Goal: Task Accomplishment & Management: Complete application form

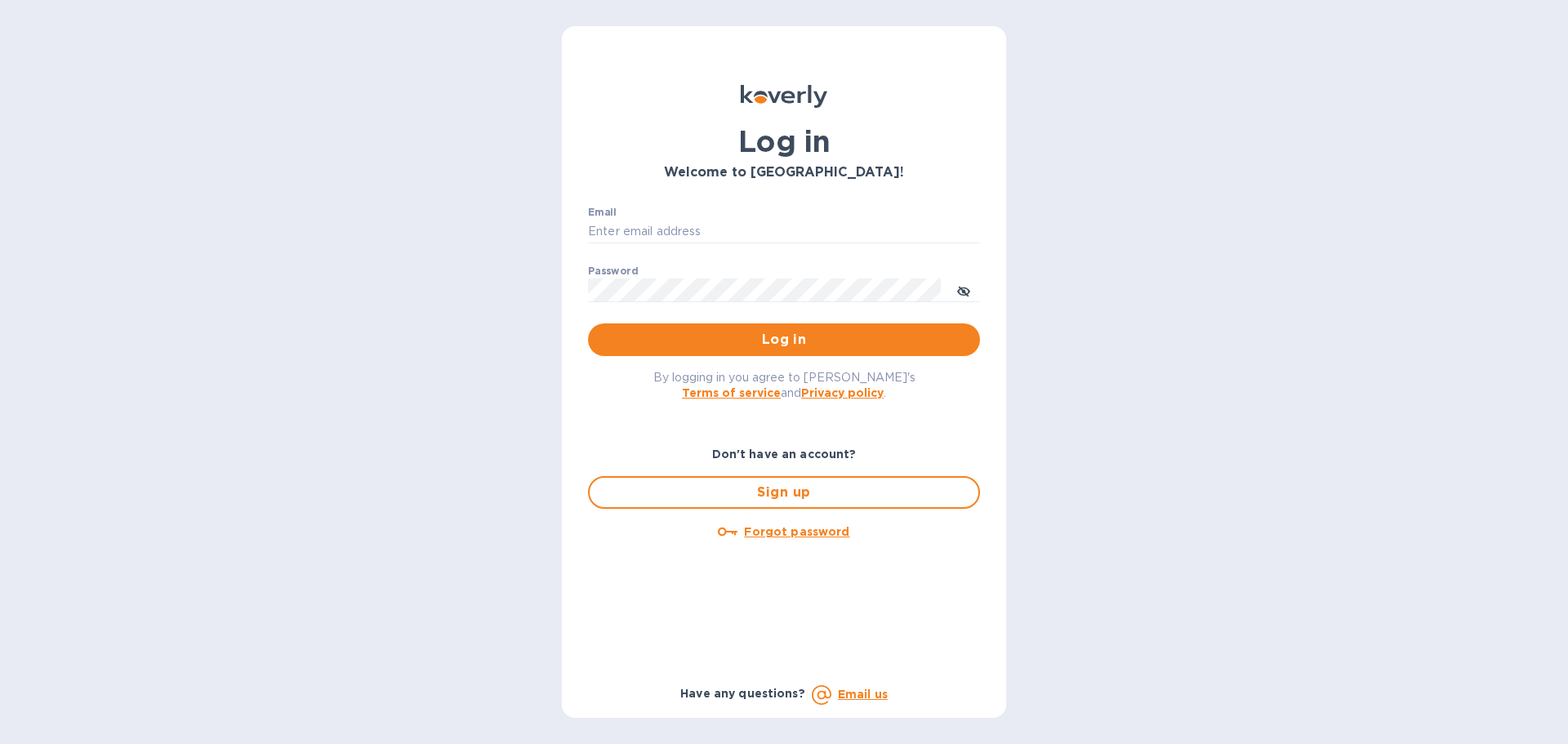
type input "[PERSON_NAME][EMAIL_ADDRESS][DOMAIN_NAME]"
click at [715, 342] on span "Log in" at bounding box center [784, 340] width 366 height 20
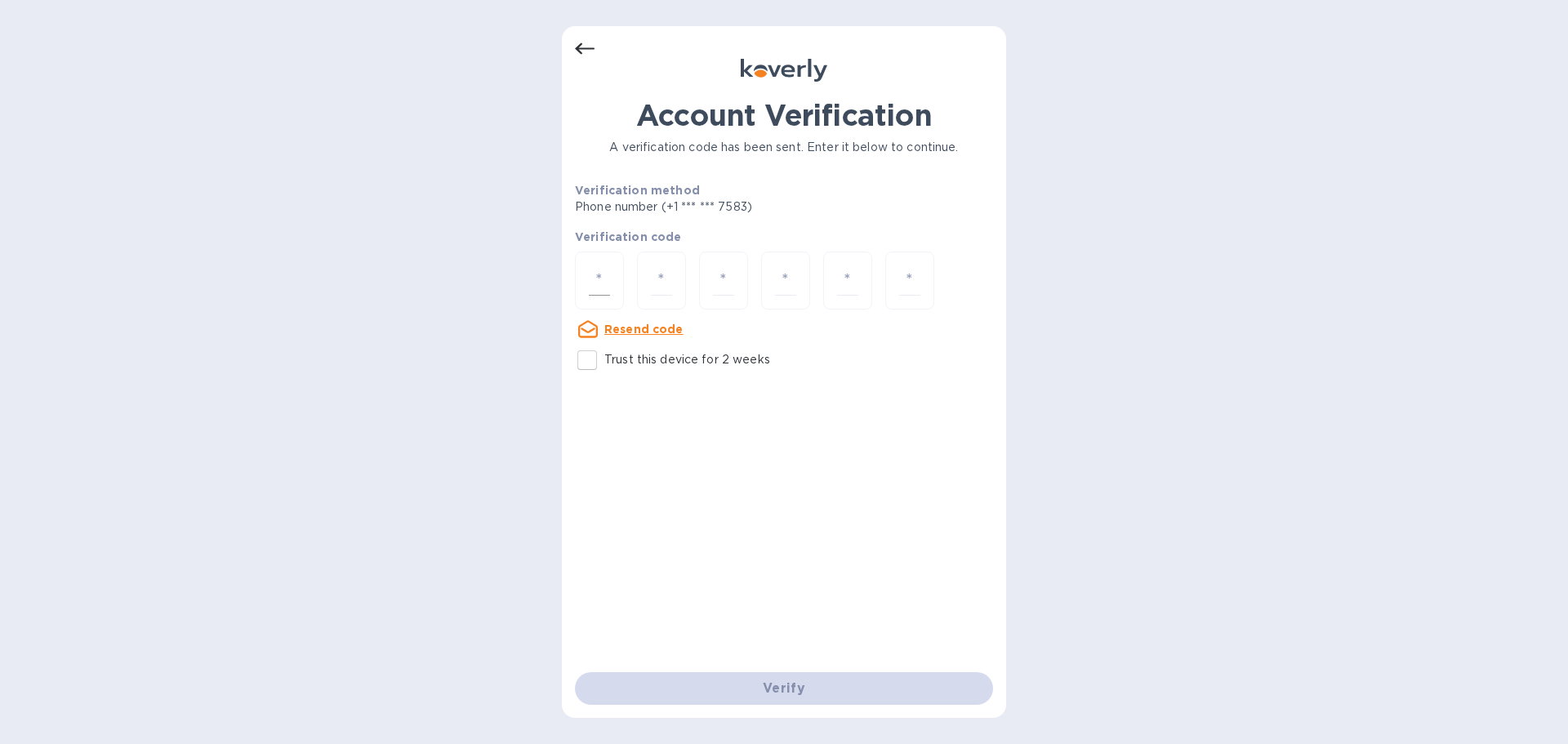
click at [597, 277] on input "number" at bounding box center [599, 280] width 21 height 31
type input "5"
type input "2"
type input "5"
type input "3"
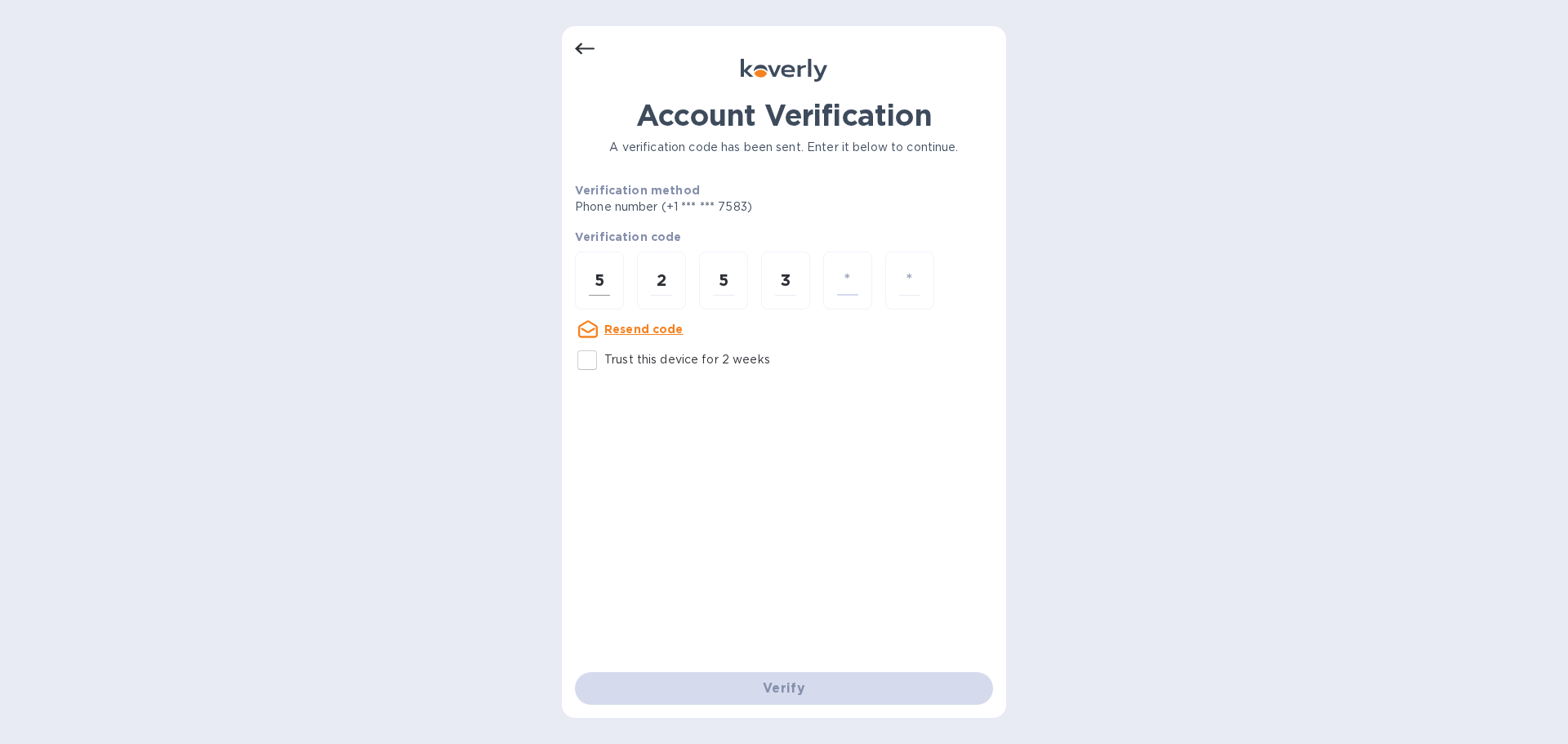
type input "6"
type input "0"
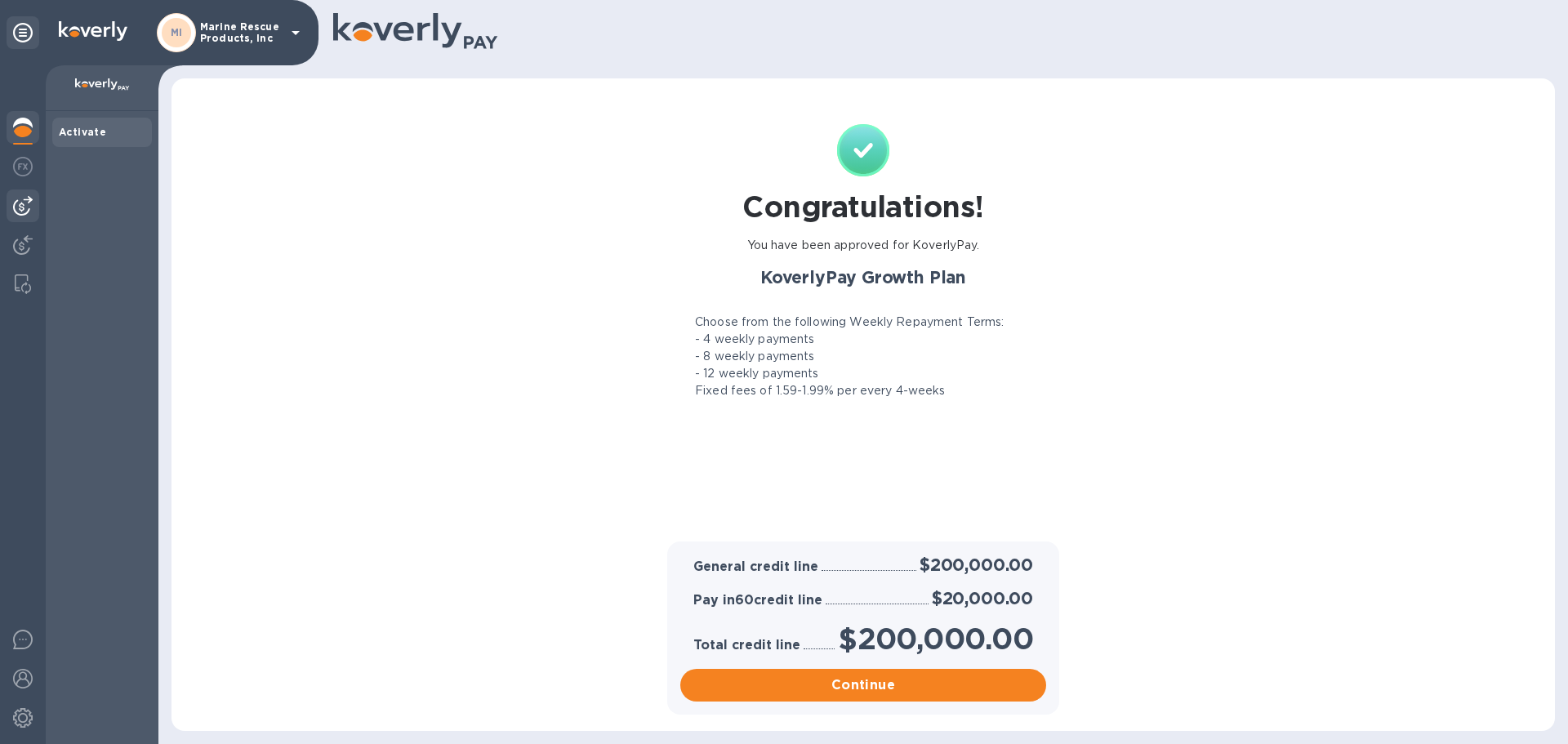
click at [19, 207] on img at bounding box center [23, 205] width 20 height 20
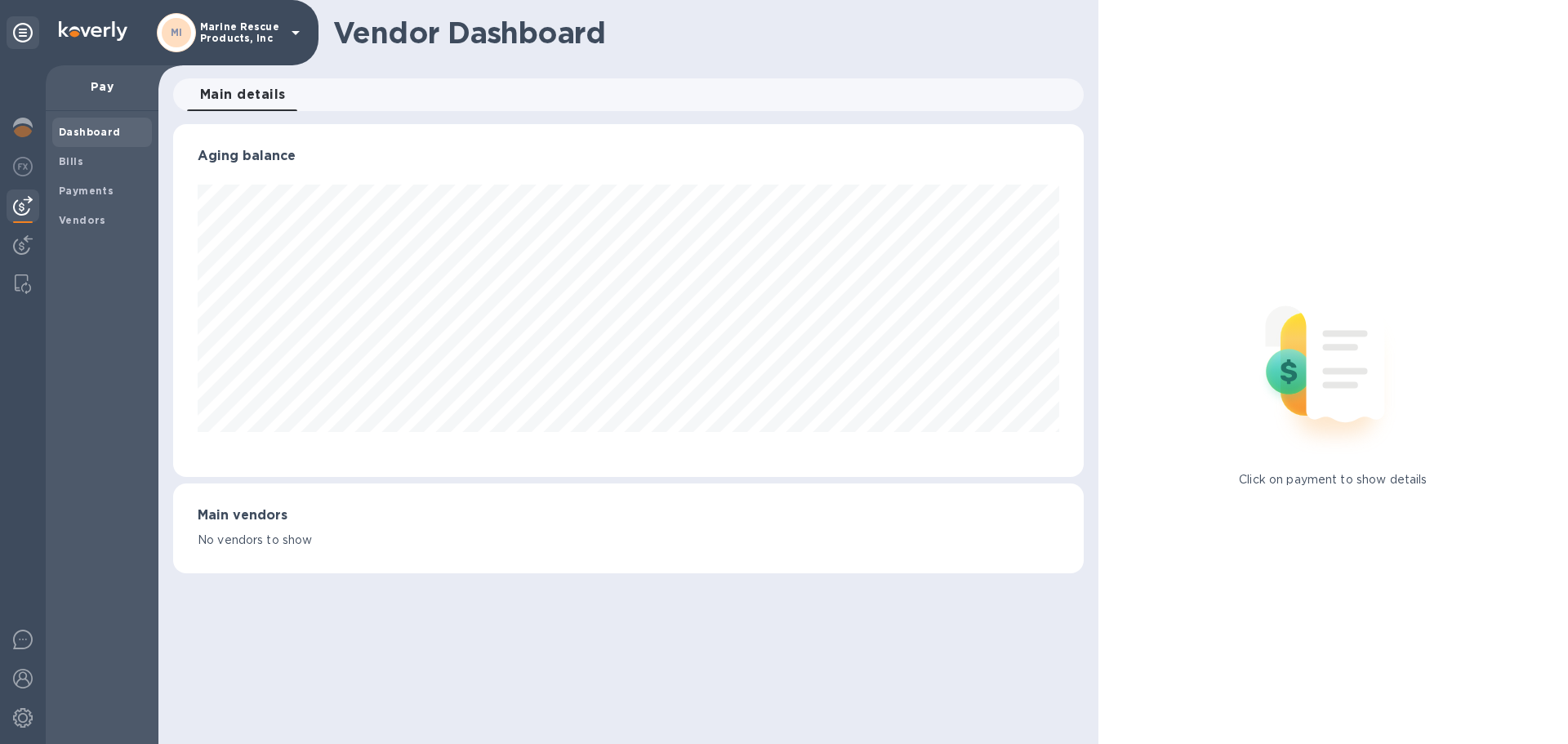
scroll to position [353, 910]
click at [76, 161] on b "Bills" at bounding box center [72, 161] width 25 height 12
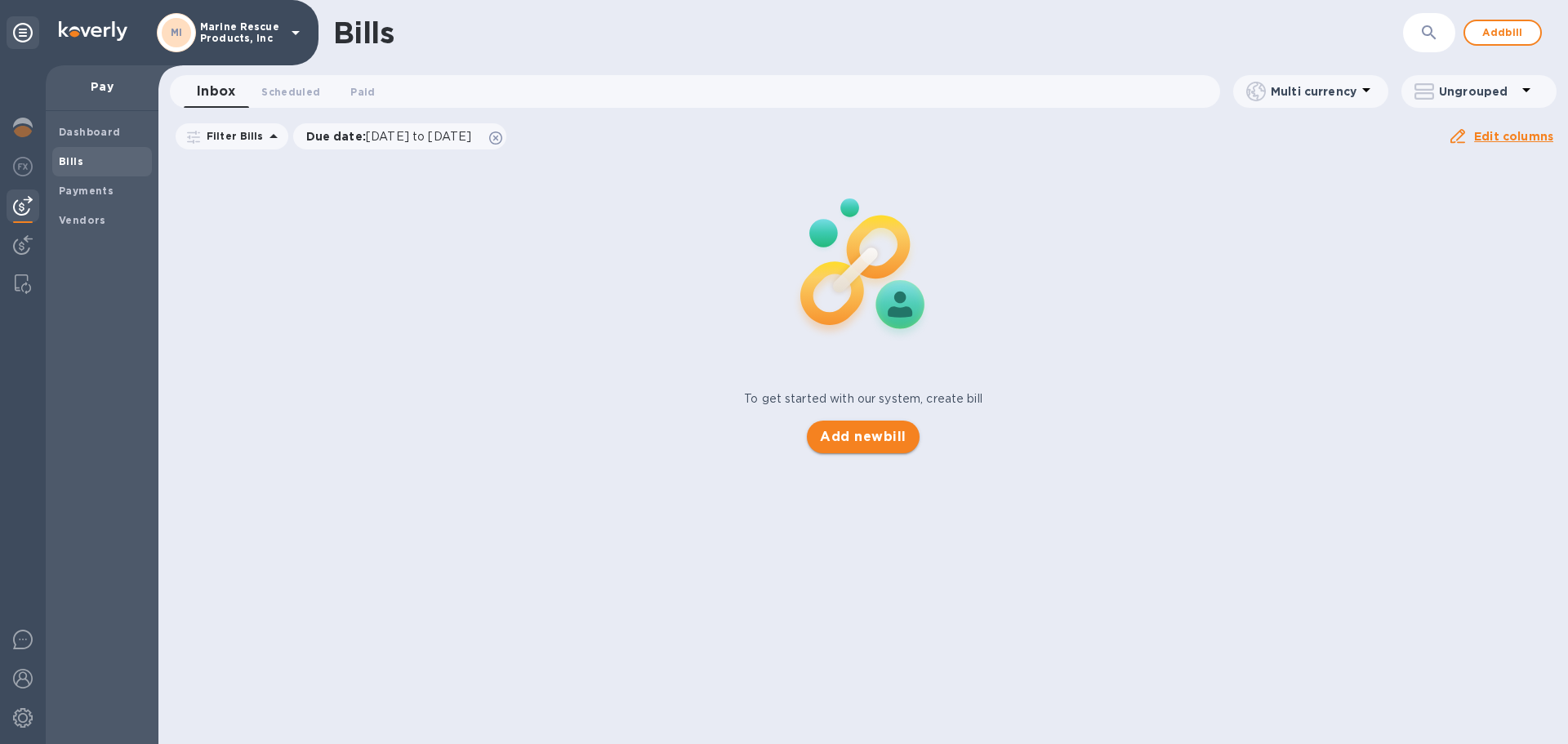
click at [904, 447] on button "Add new bill" at bounding box center [862, 437] width 112 height 32
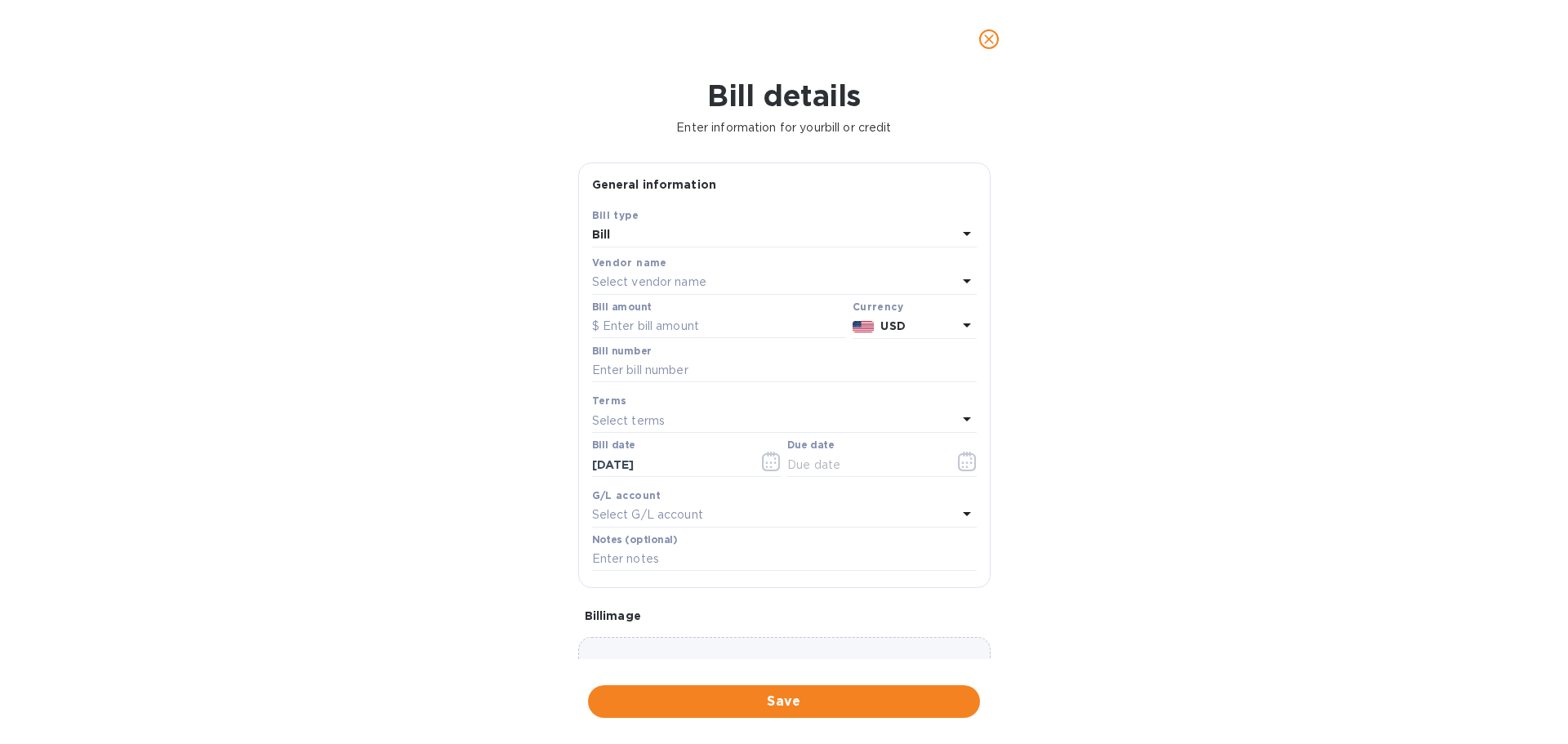
click at [986, 31] on icon "close" at bounding box center [988, 39] width 16 height 16
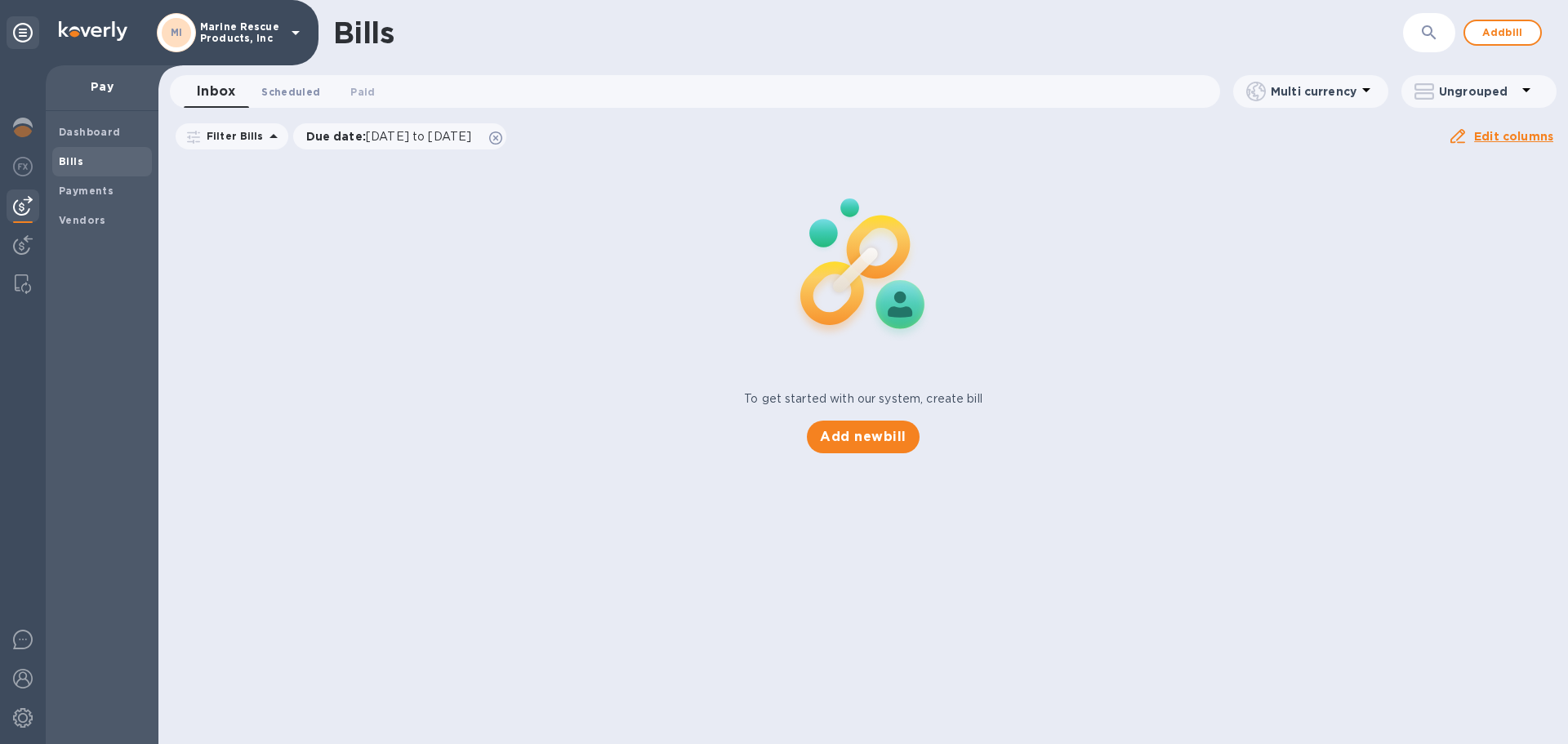
click at [317, 93] on button "Scheduled 0" at bounding box center [290, 92] width 85 height 32
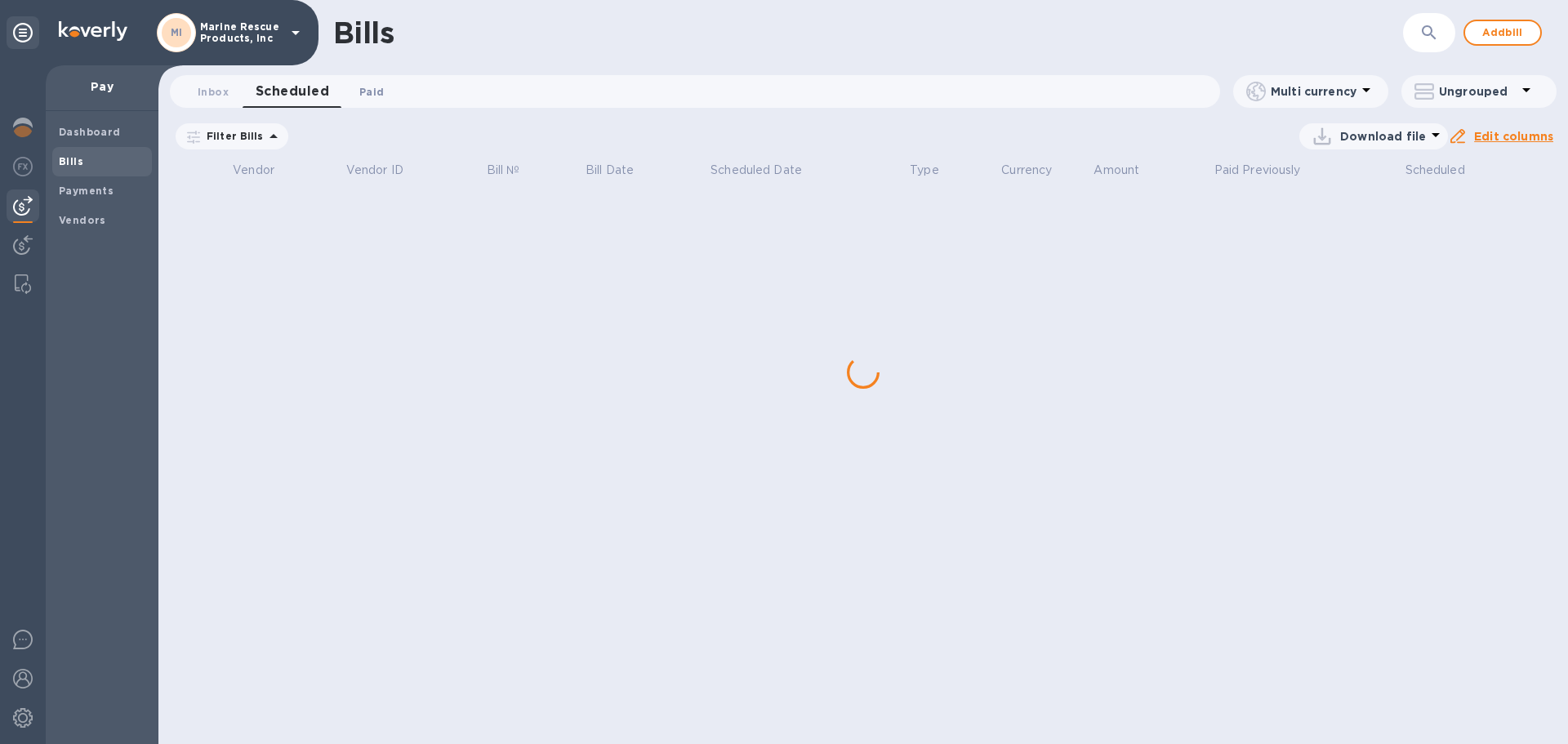
click at [367, 81] on button "Paid 0" at bounding box center [372, 92] width 59 height 32
click at [222, 93] on span "Inbox 0" at bounding box center [213, 92] width 31 height 17
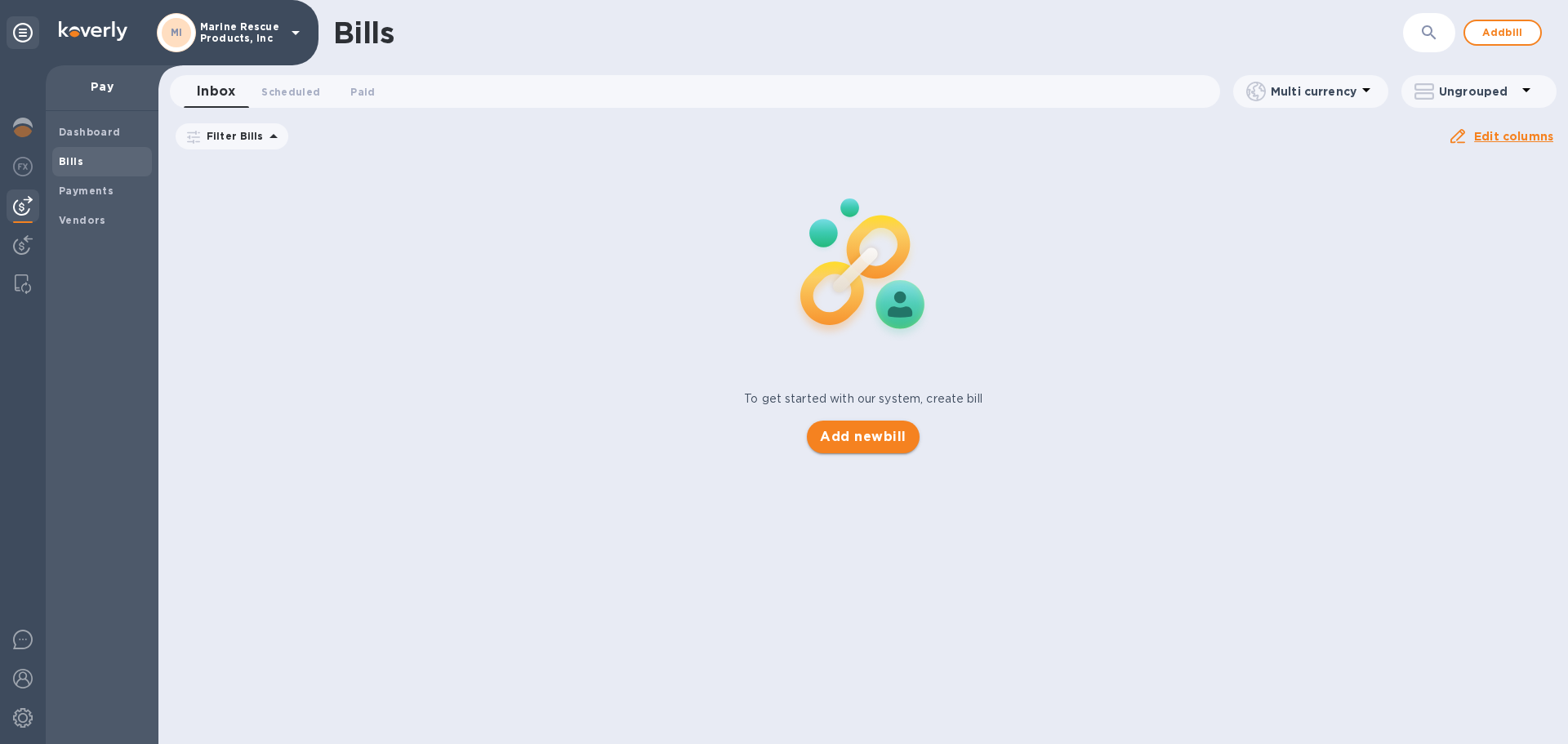
click at [876, 423] on button "Add new bill" at bounding box center [862, 437] width 112 height 32
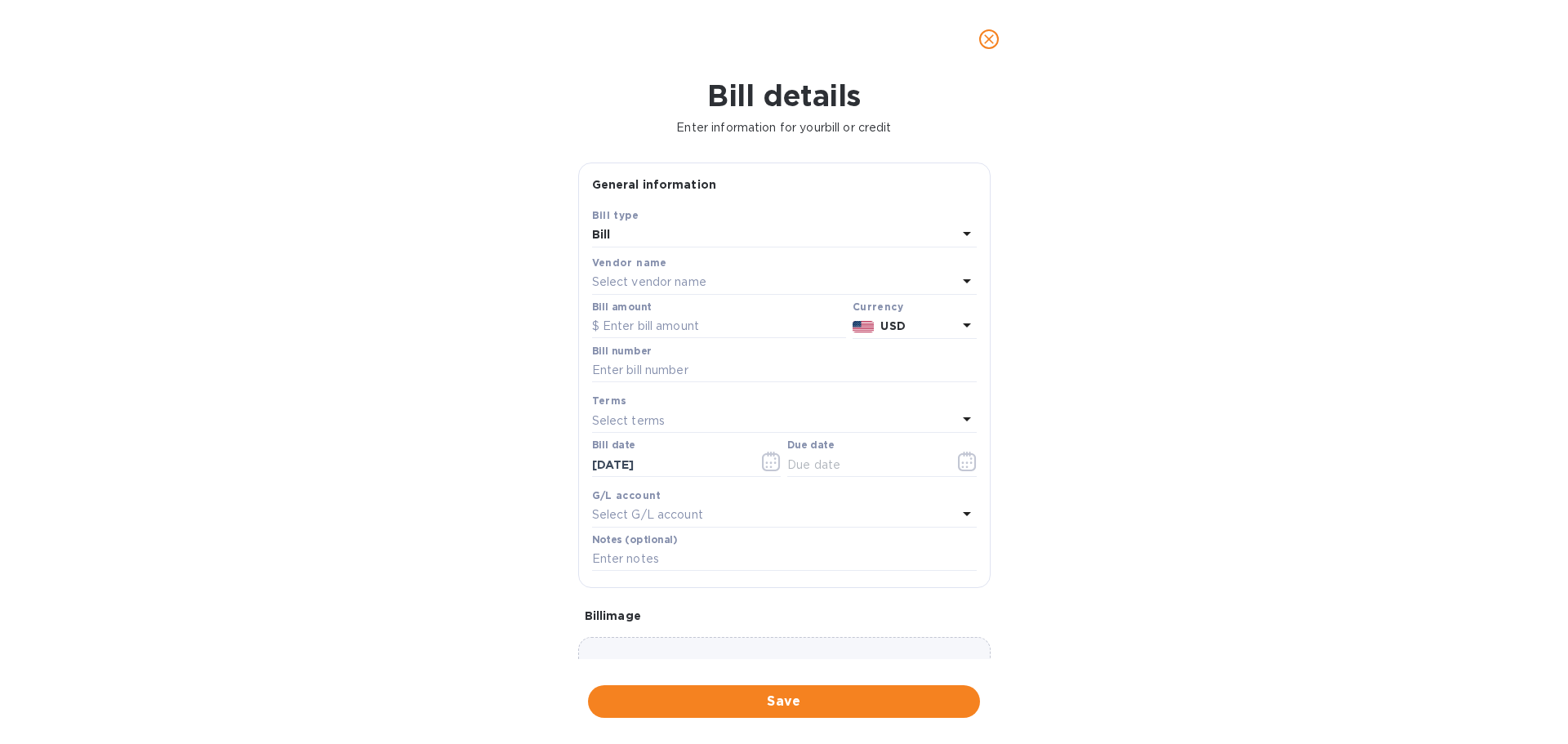
click at [639, 284] on p "Select vendor name" at bounding box center [650, 282] width 114 height 17
click at [670, 376] on p "Radius International Inc" at bounding box center [777, 375] width 345 height 17
click at [636, 331] on input "text" at bounding box center [719, 327] width 254 height 25
type input "4,238.49"
type input "SAE00097940"
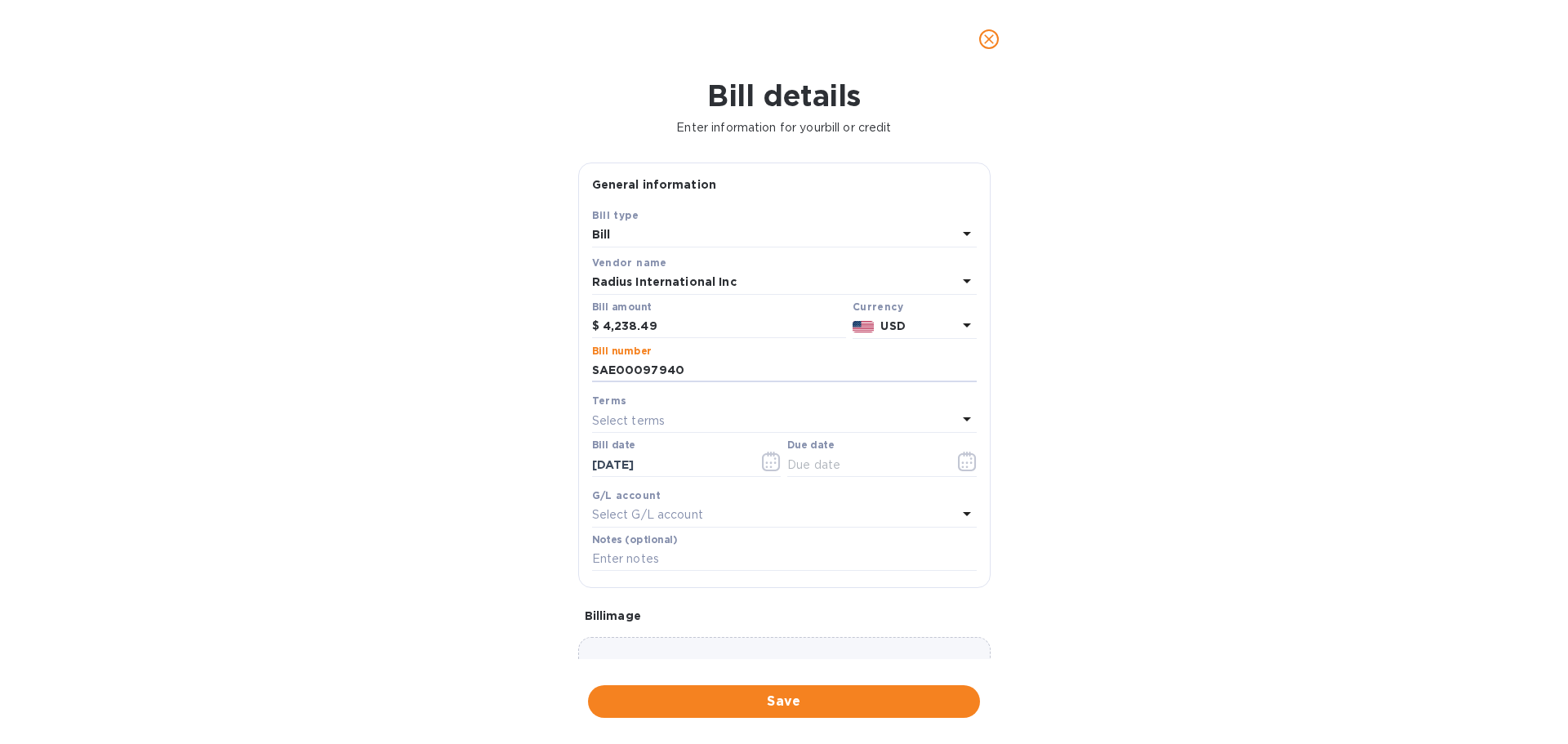
click at [645, 418] on p "Select terms" at bounding box center [629, 421] width 73 height 17
click at [643, 509] on p "NET 30" at bounding box center [777, 514] width 345 height 17
type input "11/02/2025"
click at [769, 463] on icon "button" at bounding box center [772, 461] width 19 height 20
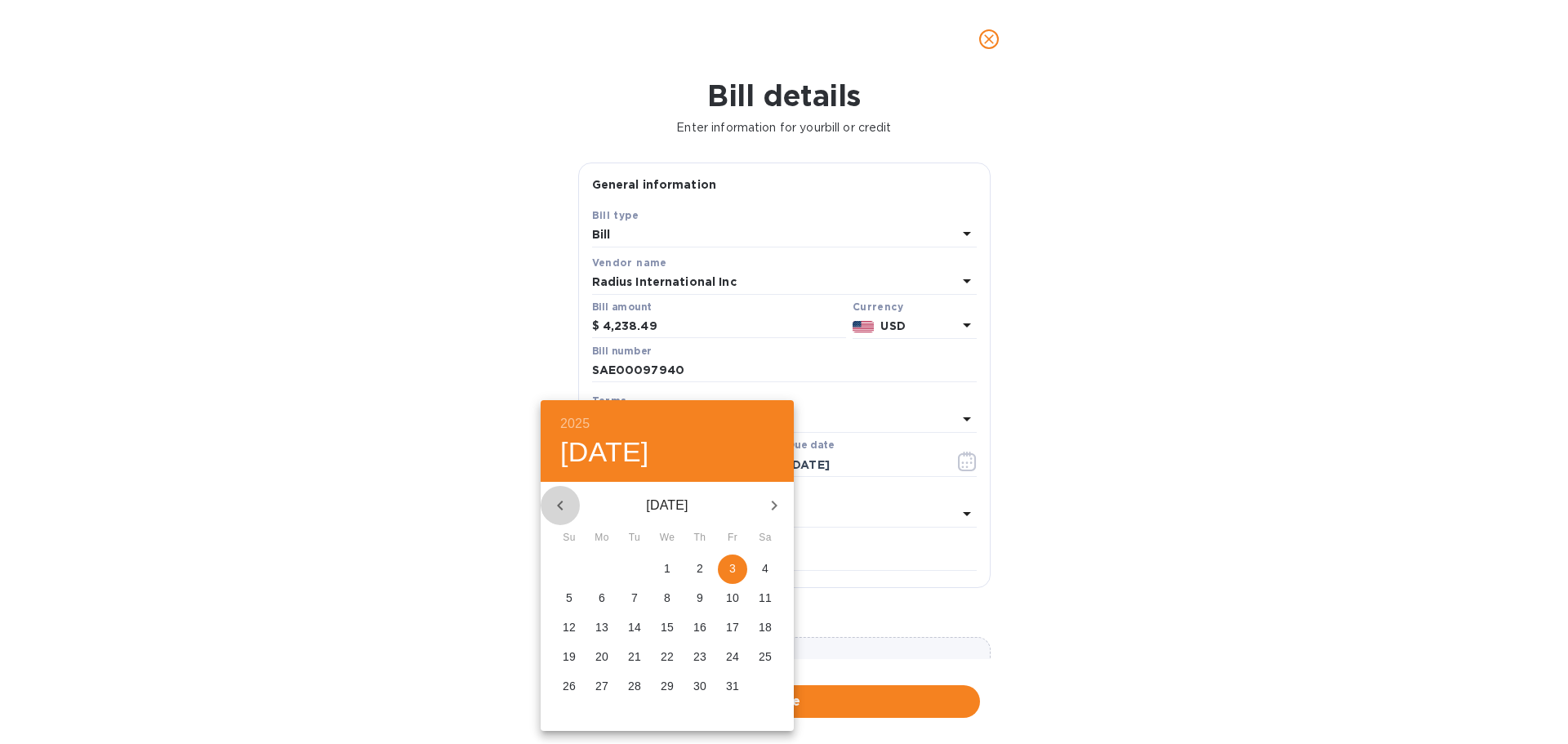
click at [559, 506] on icon "button" at bounding box center [560, 506] width 6 height 10
click at [736, 687] on p "29" at bounding box center [732, 686] width 13 height 16
type input "08/29/2025"
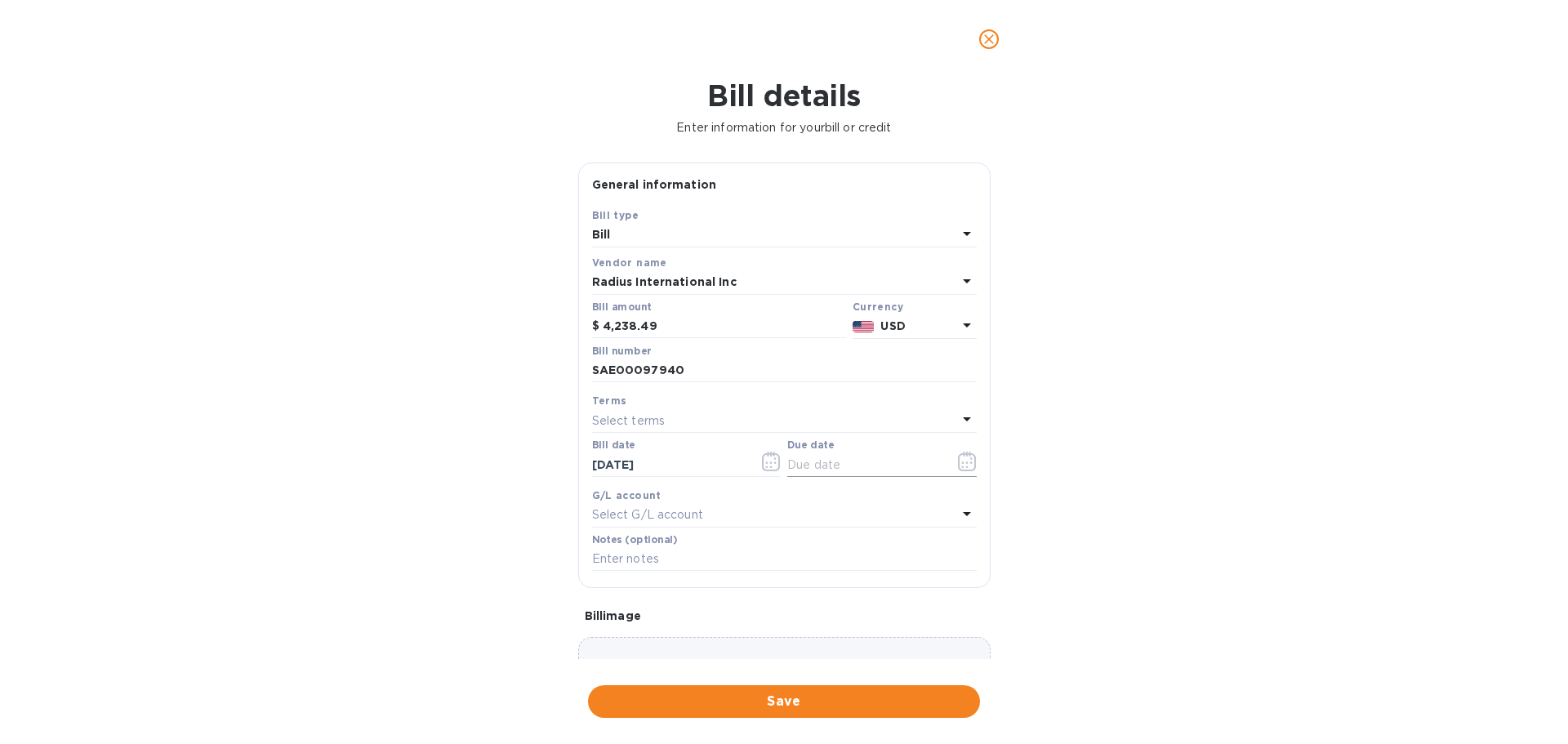
click at [958, 465] on icon "button" at bounding box center [967, 461] width 19 height 20
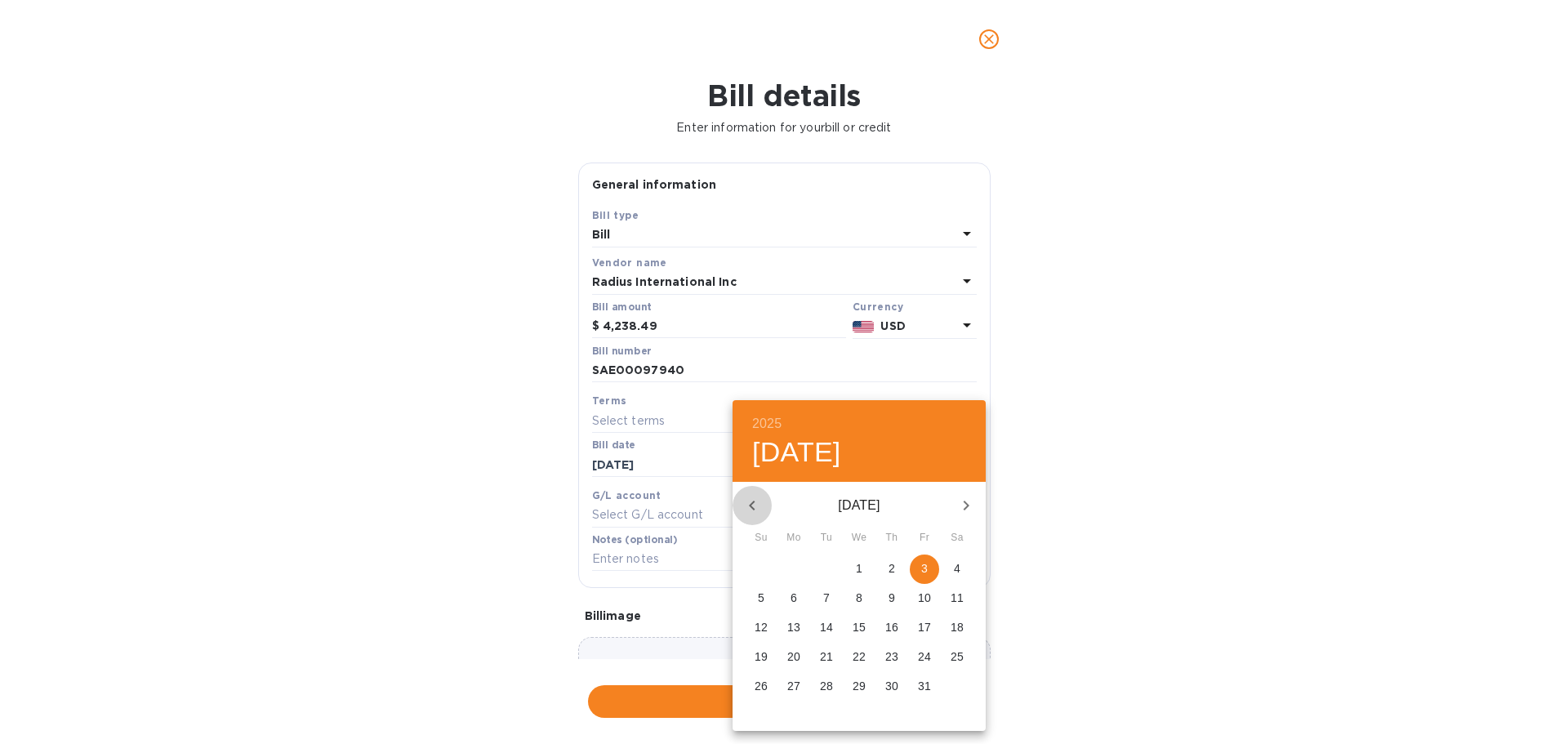
click at [747, 504] on icon "button" at bounding box center [752, 506] width 20 height 20
click at [752, 690] on span "28" at bounding box center [760, 686] width 30 height 16
type input "09/28/2025"
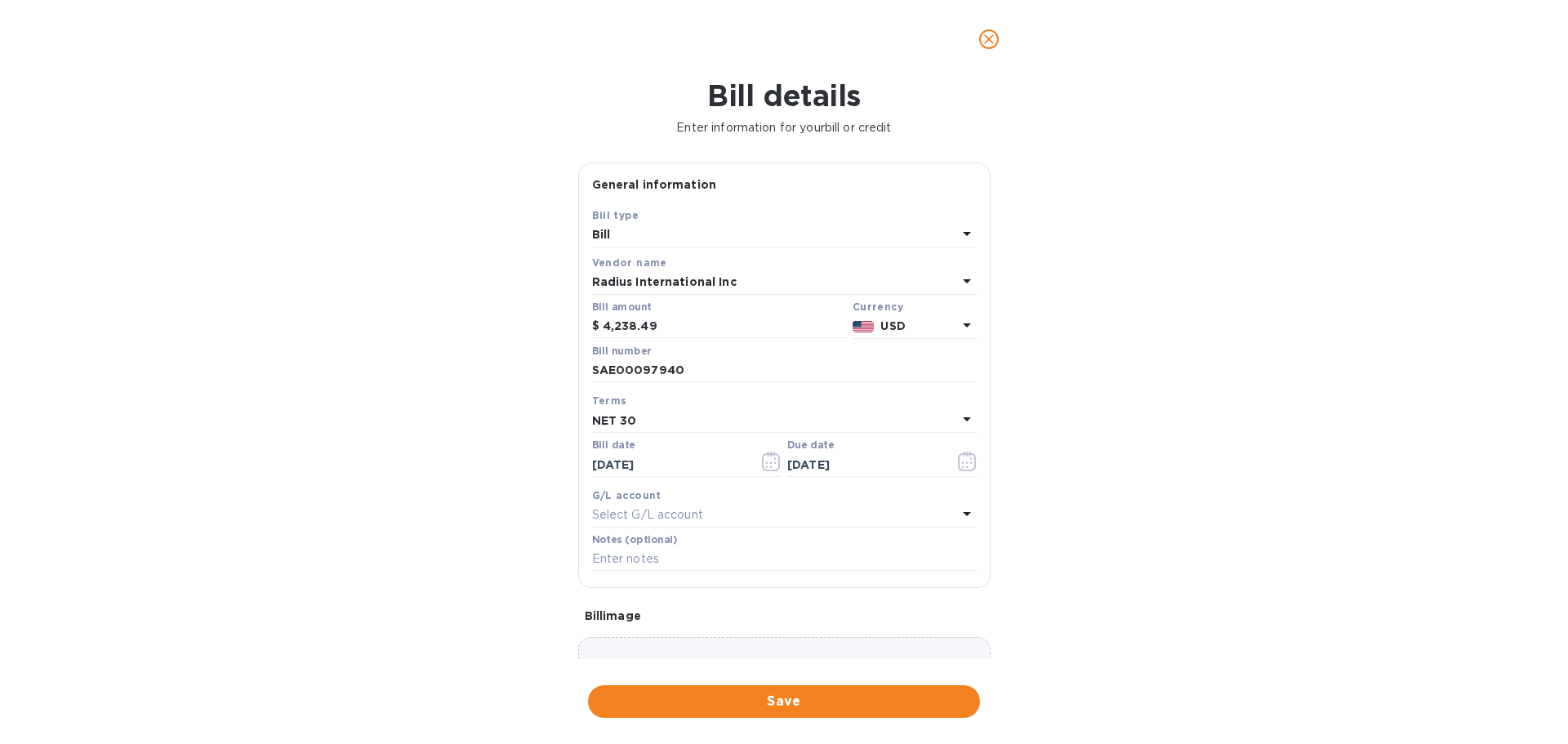
click at [461, 587] on div "Bill details Enter information for your bill or credit General information Save…" at bounding box center [784, 411] width 1568 height 666
click at [658, 517] on p "Select G/L account" at bounding box center [648, 515] width 111 height 17
click at [524, 526] on div "Bill details Enter information for your bill or credit General information Save…" at bounding box center [784, 411] width 1568 height 666
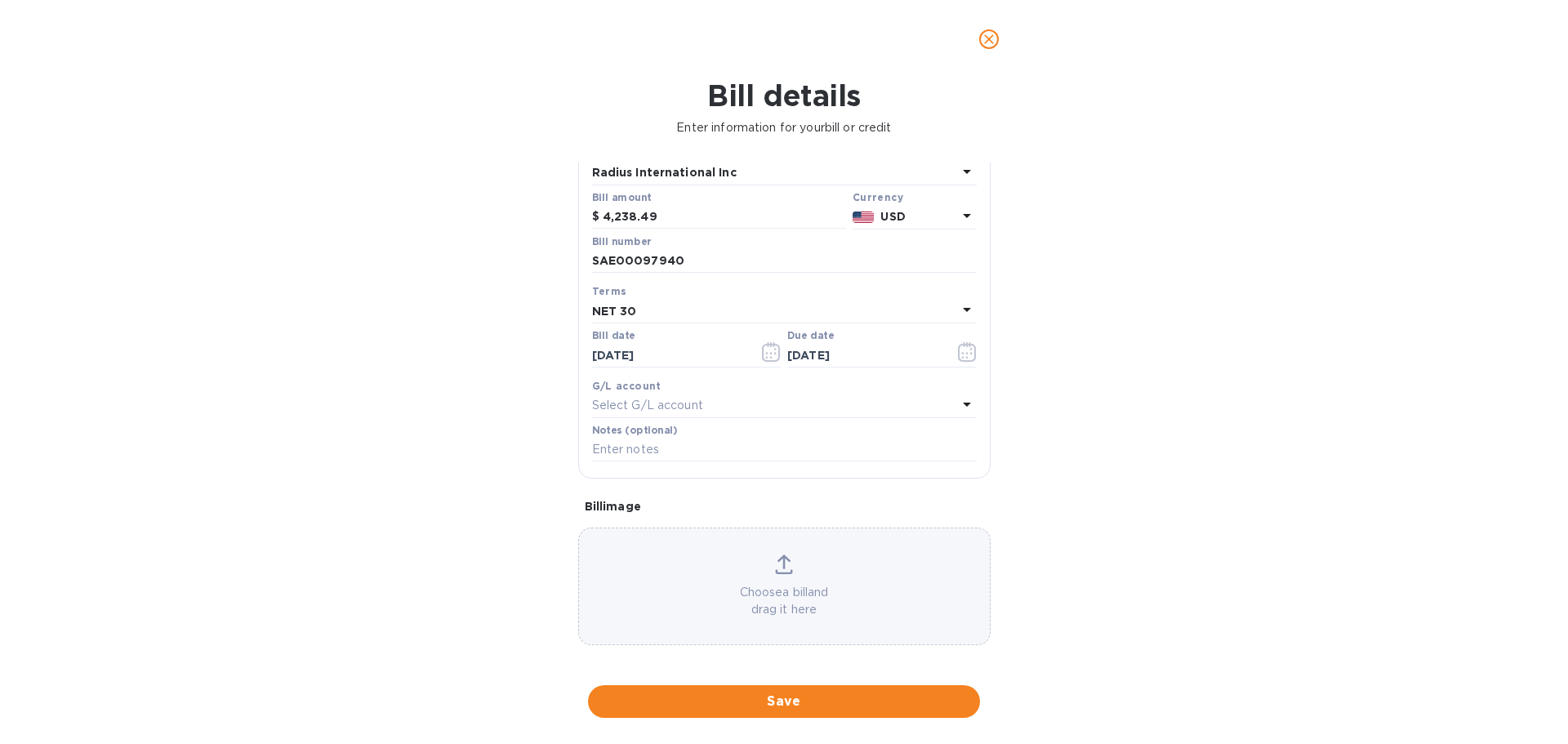
scroll to position [115, 0]
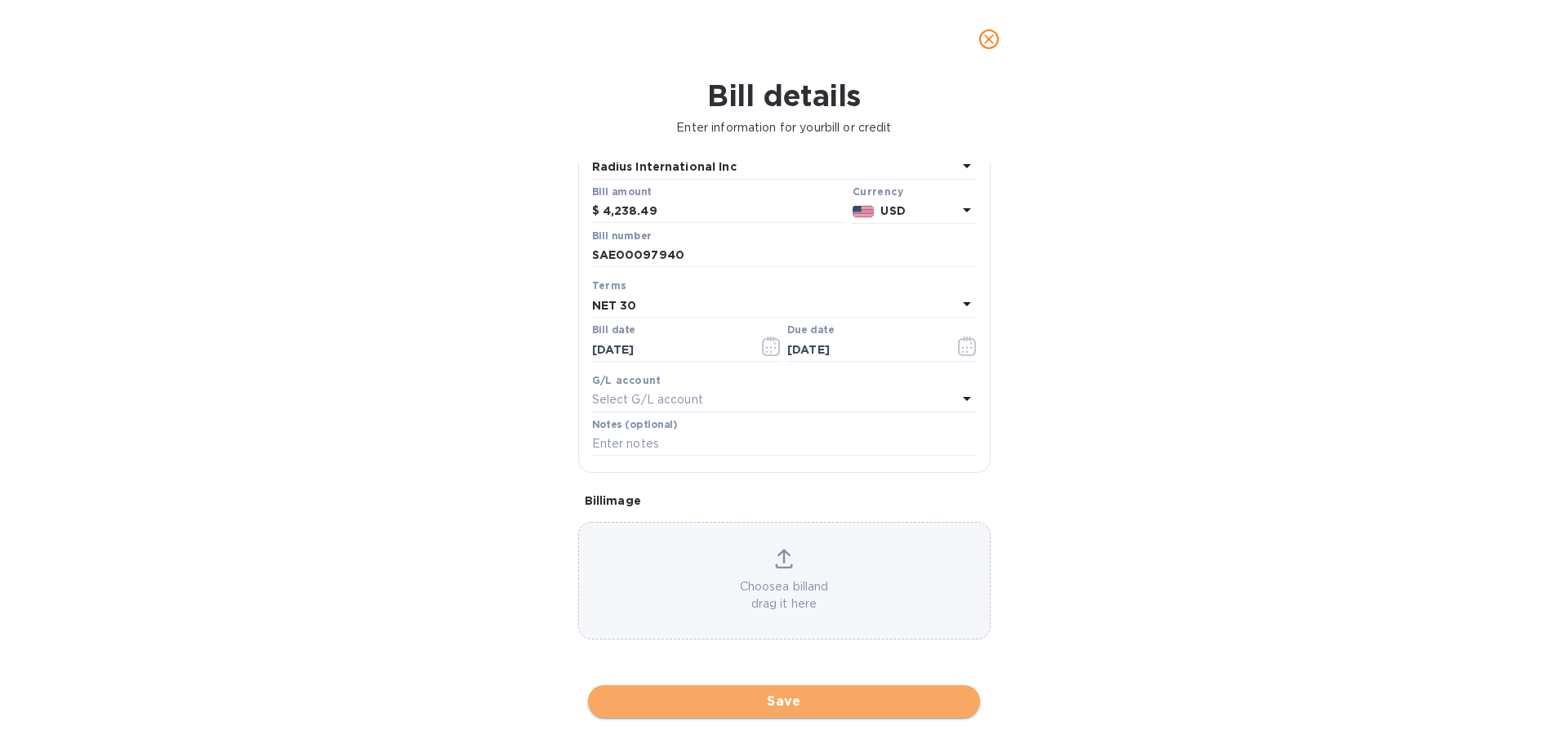
click at [786, 694] on span "Save" at bounding box center [784, 701] width 366 height 20
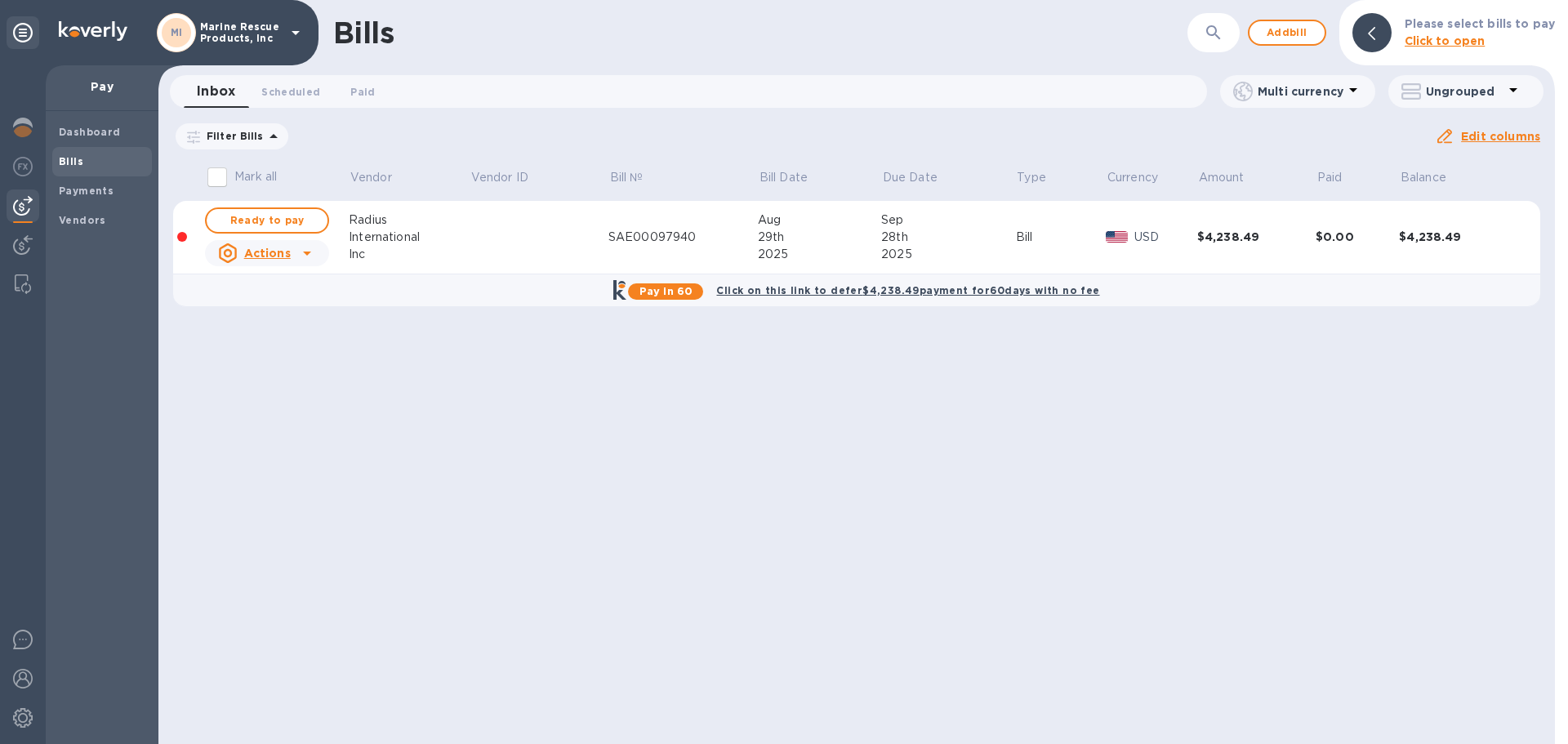
click at [269, 253] on u "Actions" at bounding box center [267, 254] width 47 height 13
click at [287, 218] on div at bounding box center [784, 372] width 1568 height 744
click at [287, 218] on span "Ready to pay" at bounding box center [266, 220] width 94 height 20
checkbox input "true"
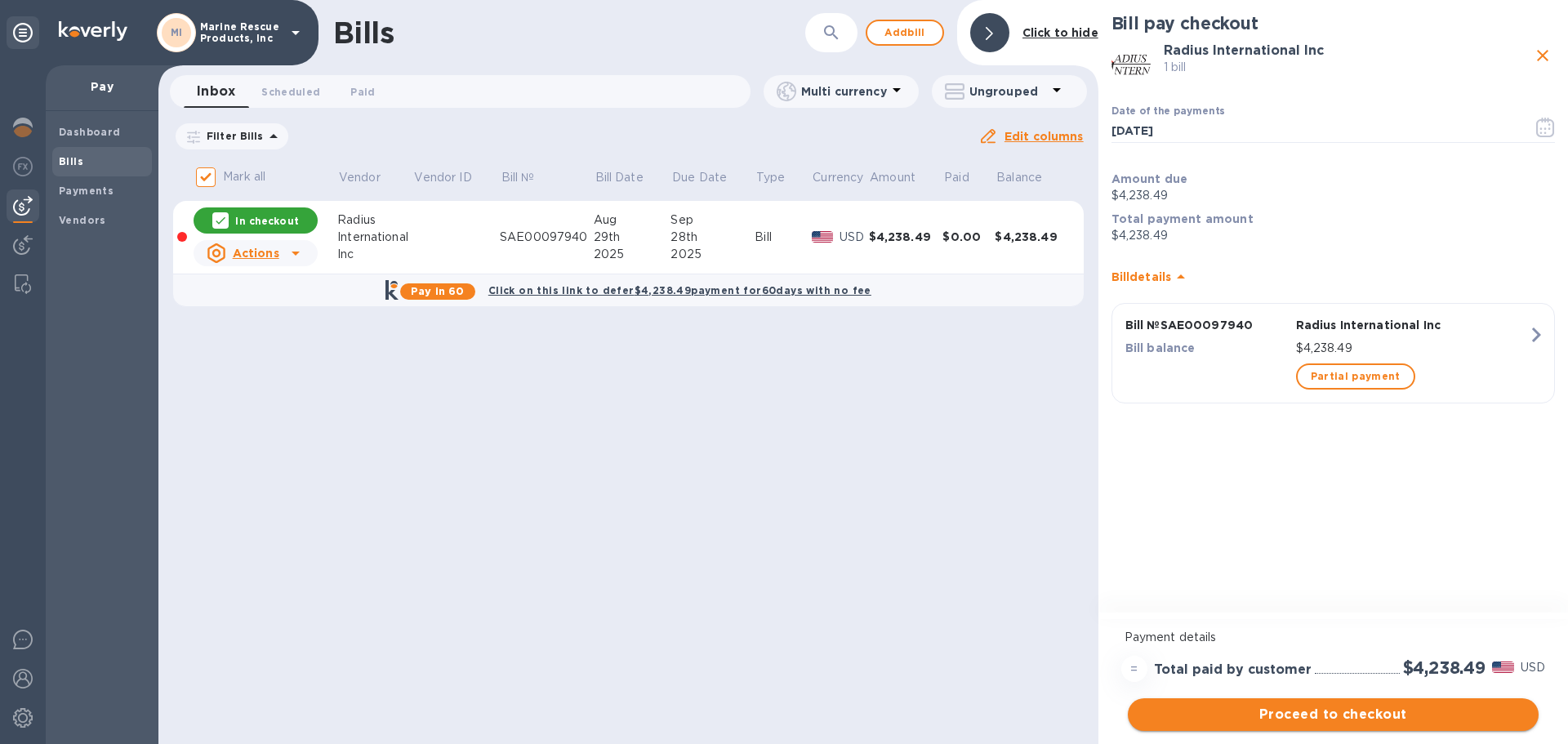
click at [1253, 721] on span "Proceed to checkout" at bounding box center [1332, 714] width 384 height 20
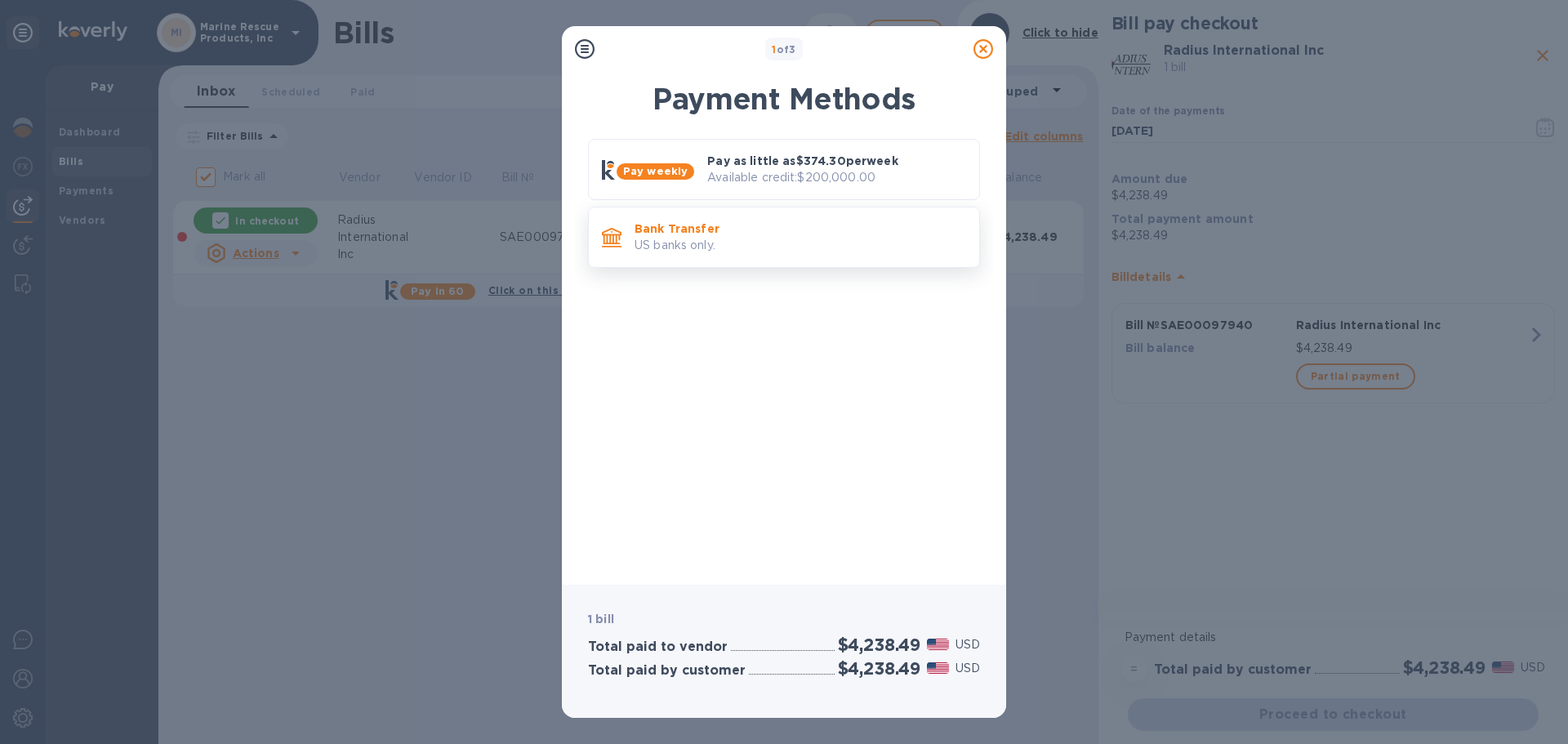
click at [712, 249] on p "US banks only." at bounding box center [800, 245] width 332 height 17
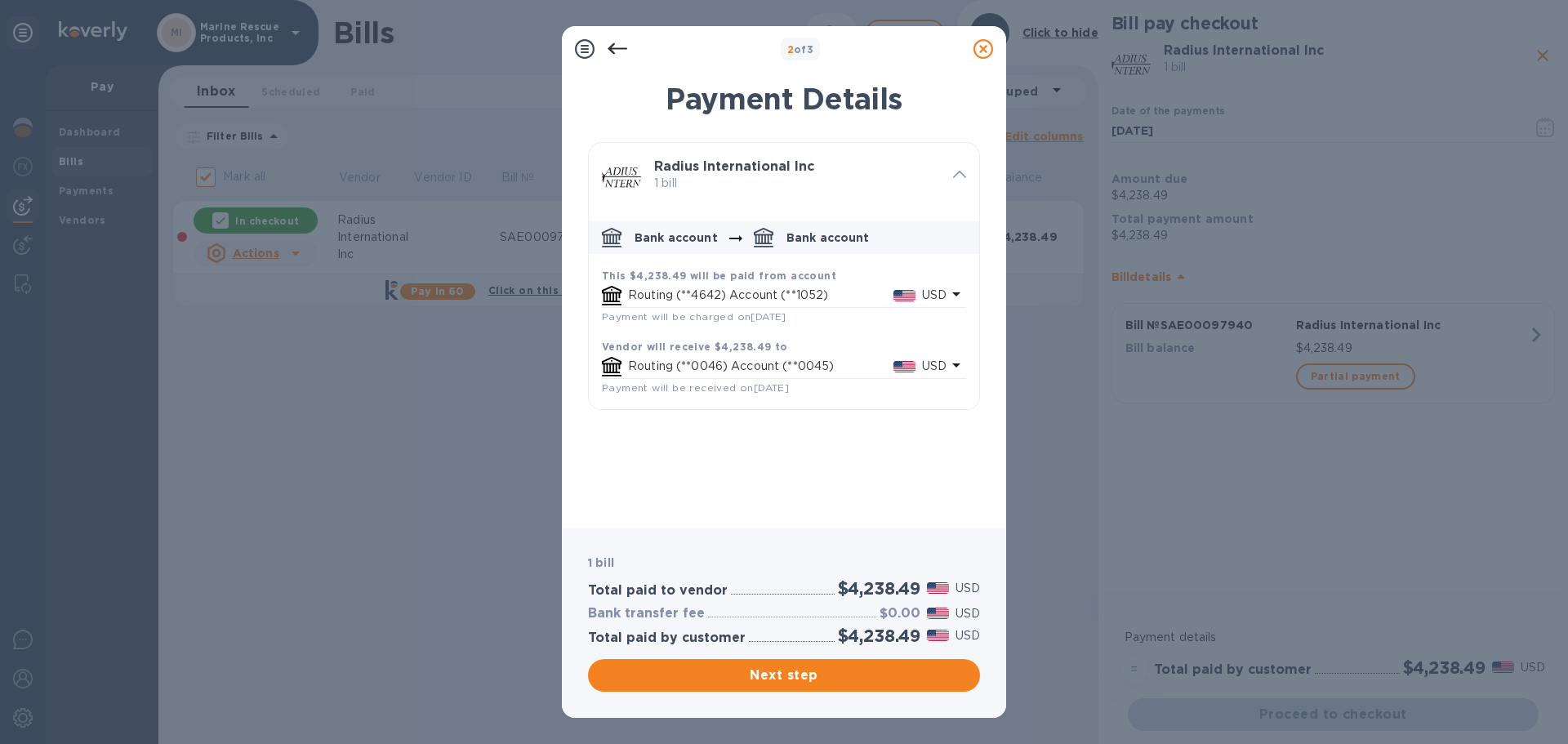
click at [707, 365] on p "Routing (**0046) Account (**0045)" at bounding box center [760, 366] width 265 height 17
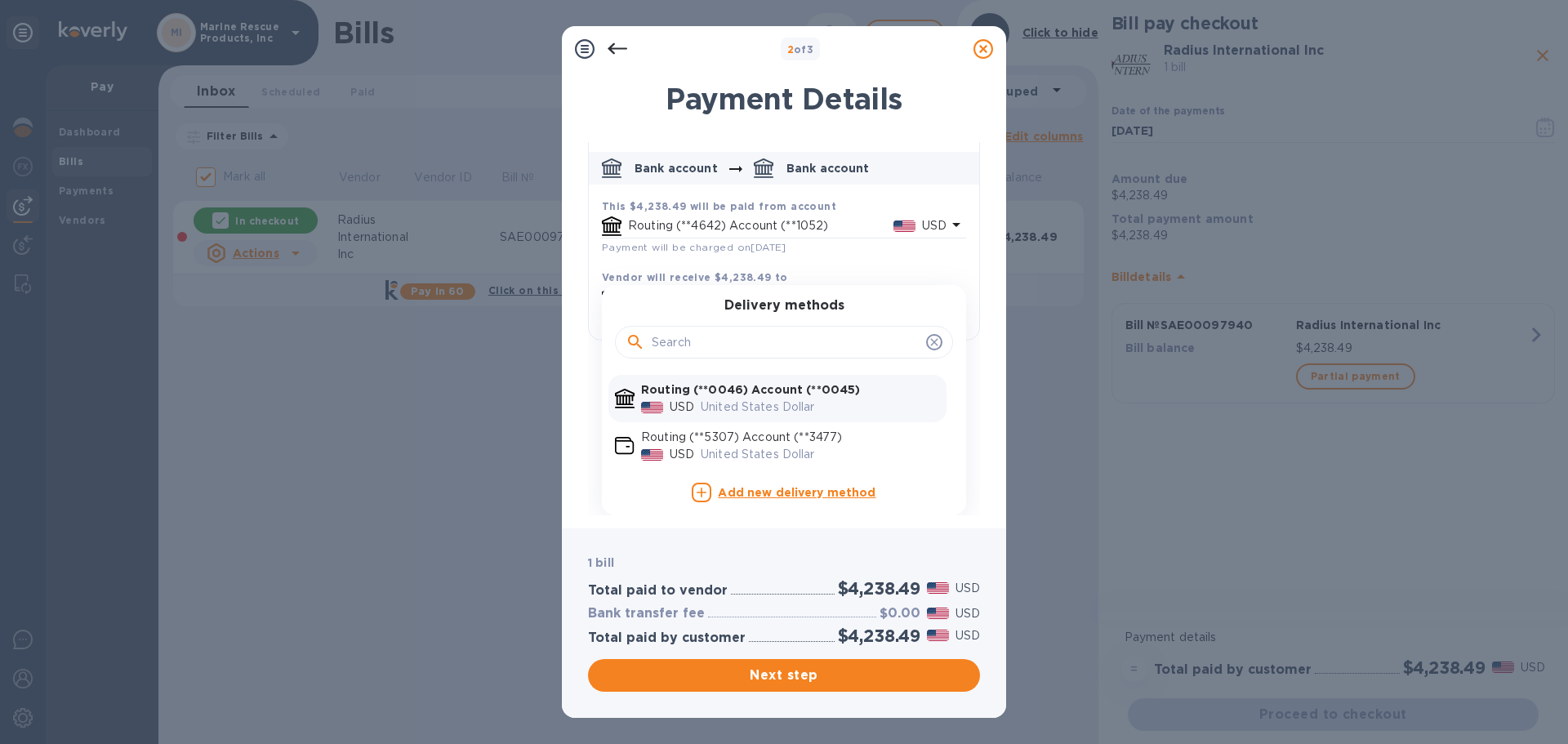
scroll to position [0, 0]
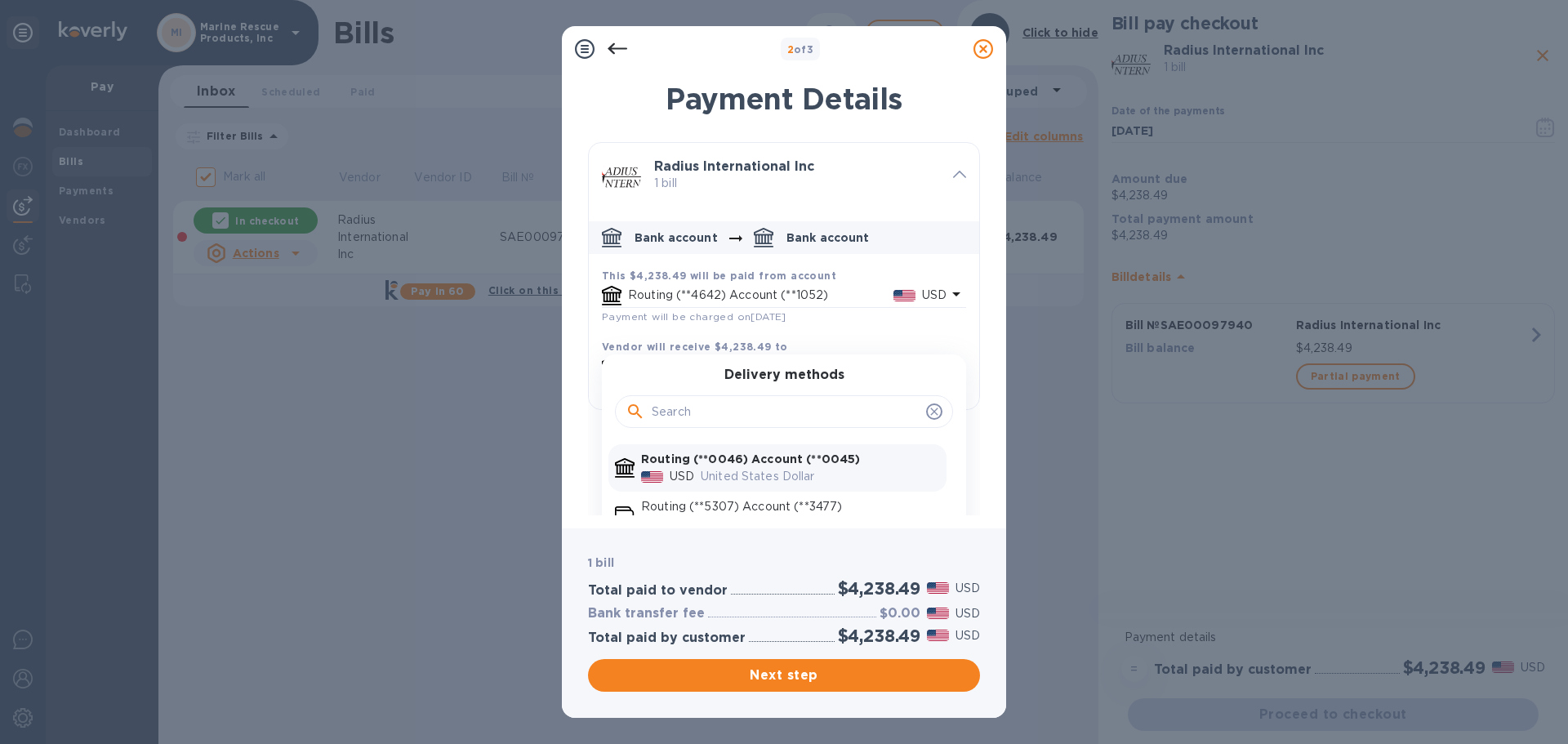
click at [764, 536] on div "1 bill Total paid to vendor $4,238.49 USD Bank transfer fee $0.00 USD Total pai…" at bounding box center [784, 623] width 444 height 190
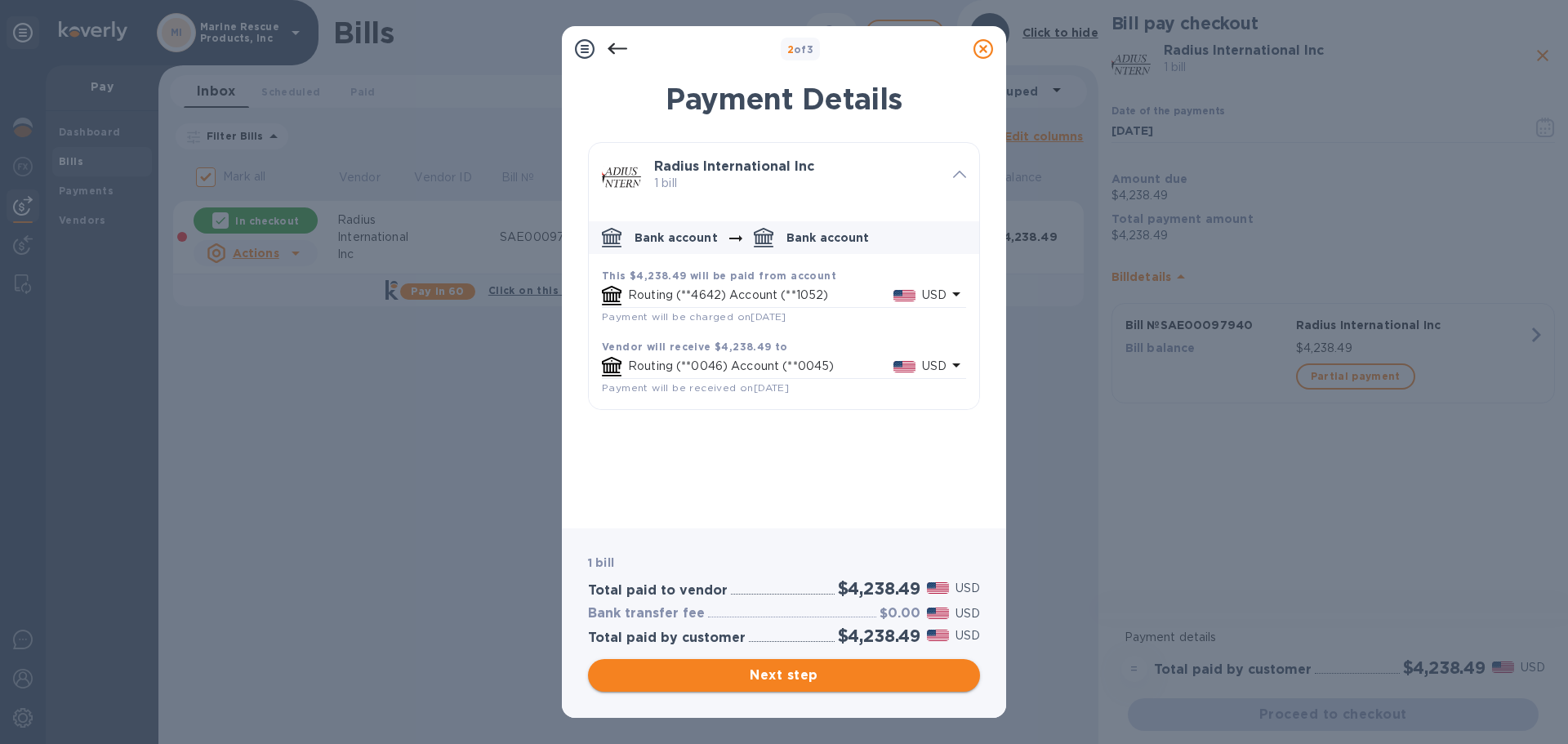
click at [786, 676] on span "Next step" at bounding box center [784, 675] width 366 height 20
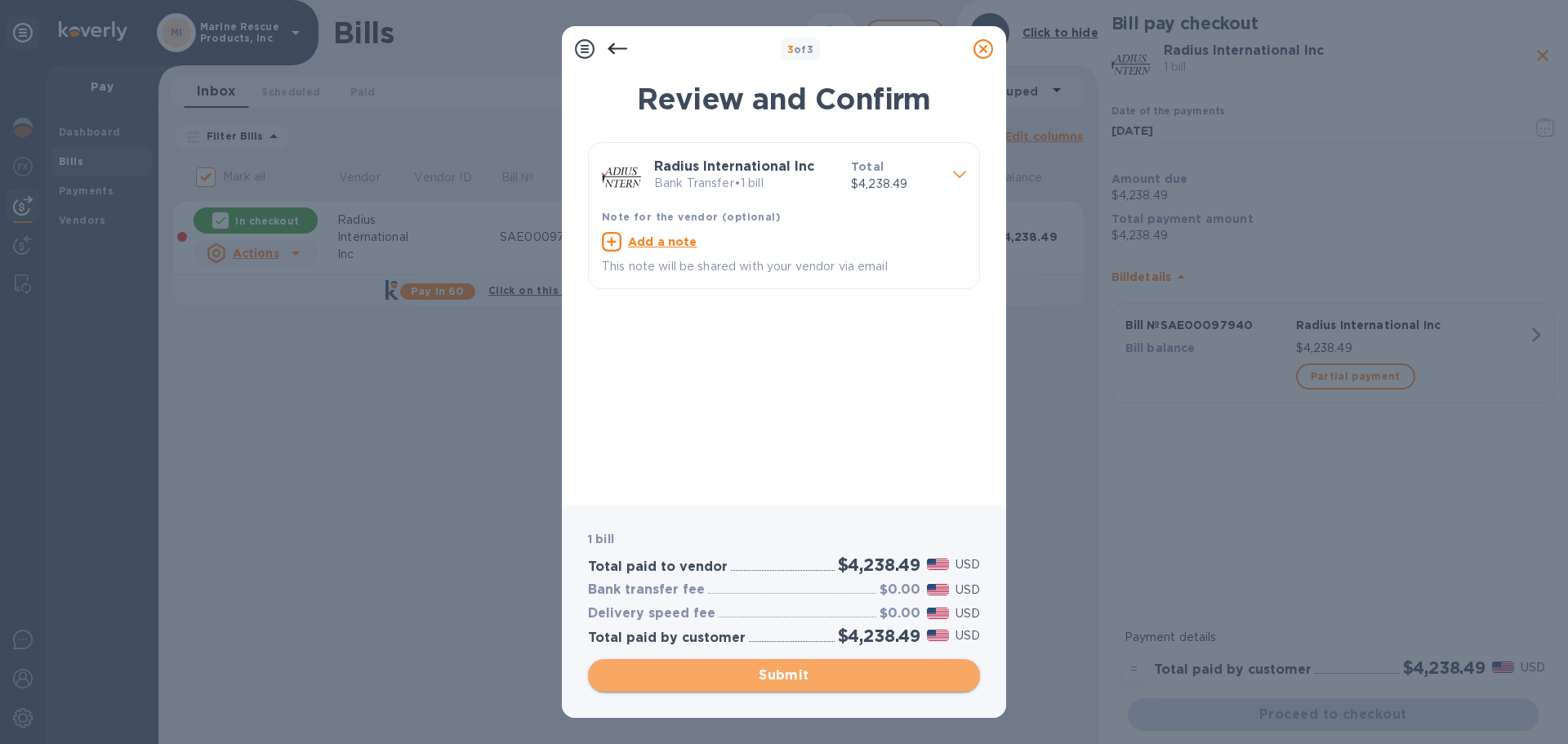
click at [786, 676] on span "Submit" at bounding box center [784, 675] width 366 height 20
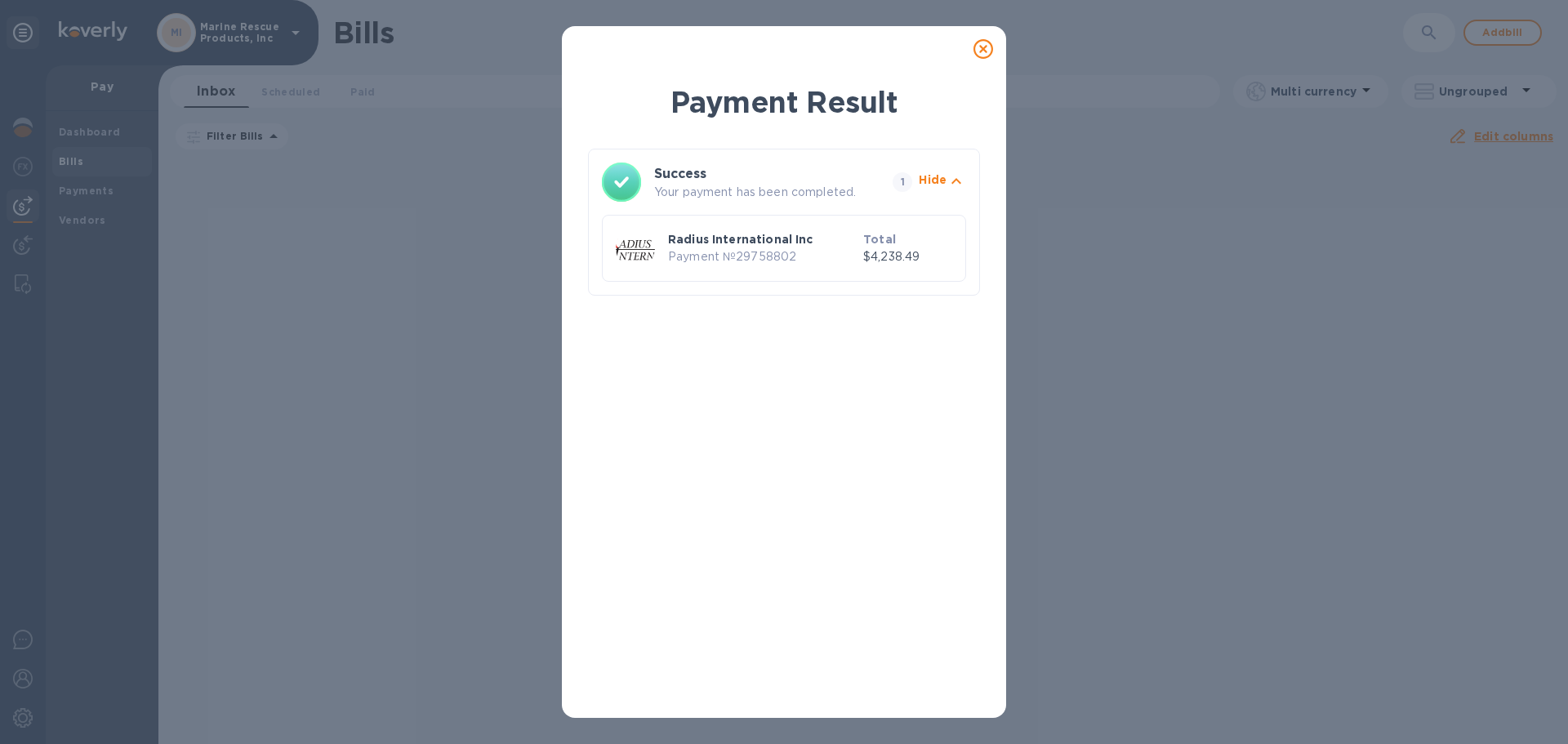
click at [986, 47] on icon at bounding box center [982, 49] width 20 height 20
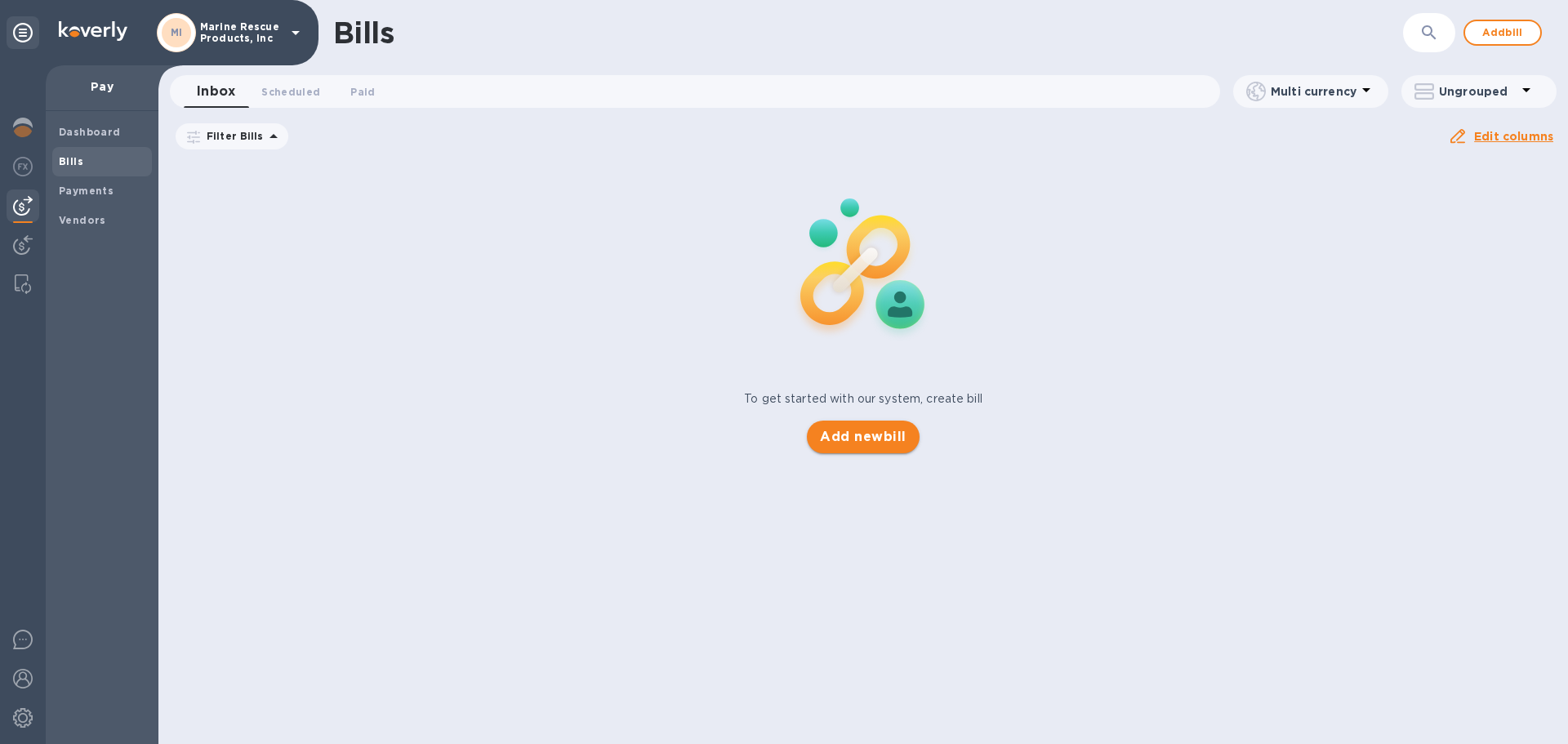
click at [826, 437] on span "Add new bill" at bounding box center [862, 437] width 86 height 20
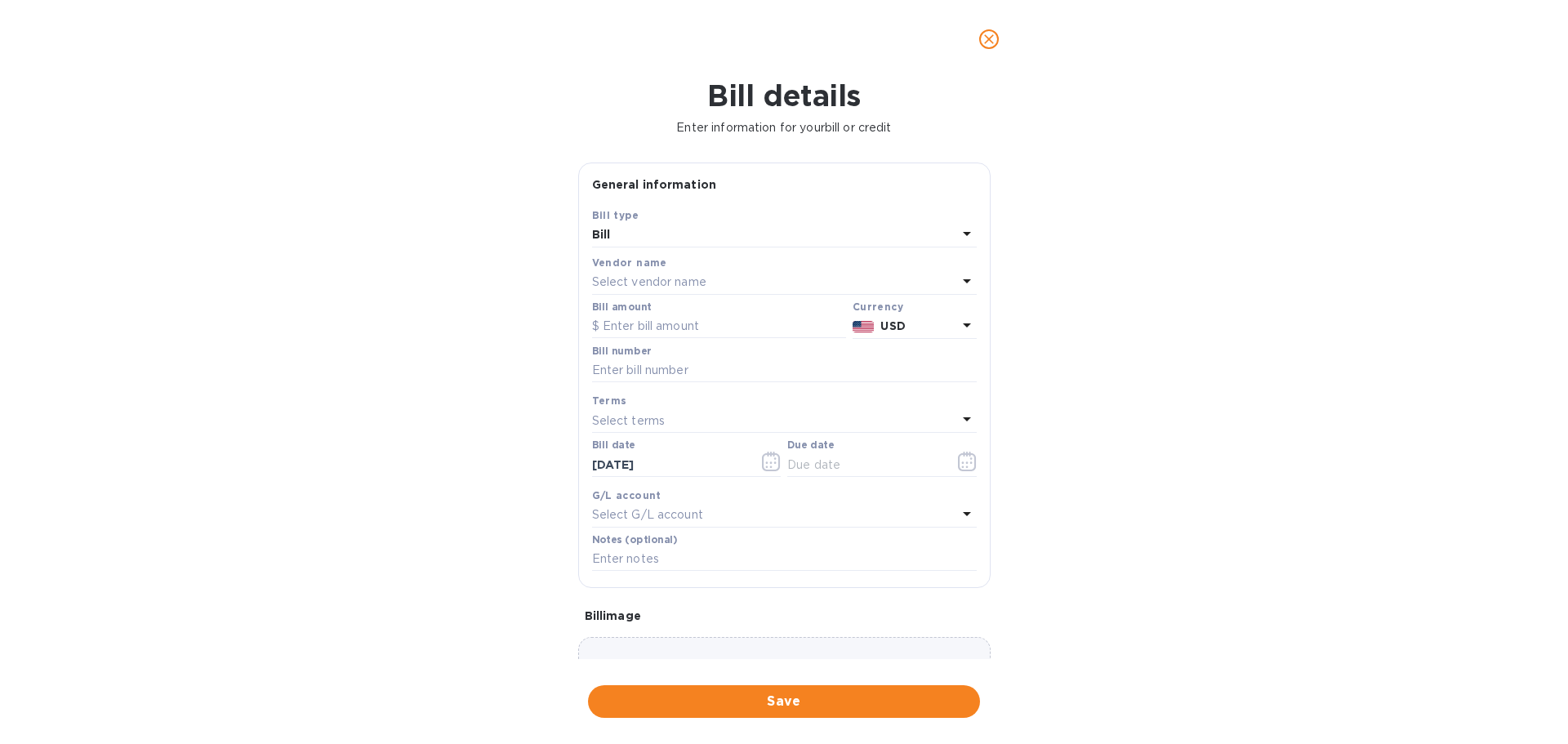
click at [660, 287] on p "Select vendor name" at bounding box center [650, 282] width 114 height 17
click at [652, 376] on p "Radius International Inc" at bounding box center [777, 375] width 345 height 17
click at [657, 328] on input "text" at bounding box center [719, 327] width 254 height 25
drag, startPoint x: 657, startPoint y: 328, endPoint x: 570, endPoint y: 338, distance: 87.6
click at [570, 338] on div "General information Save Bill type Bill Vendor name Radius International Inc Bi…" at bounding box center [784, 410] width 428 height 496
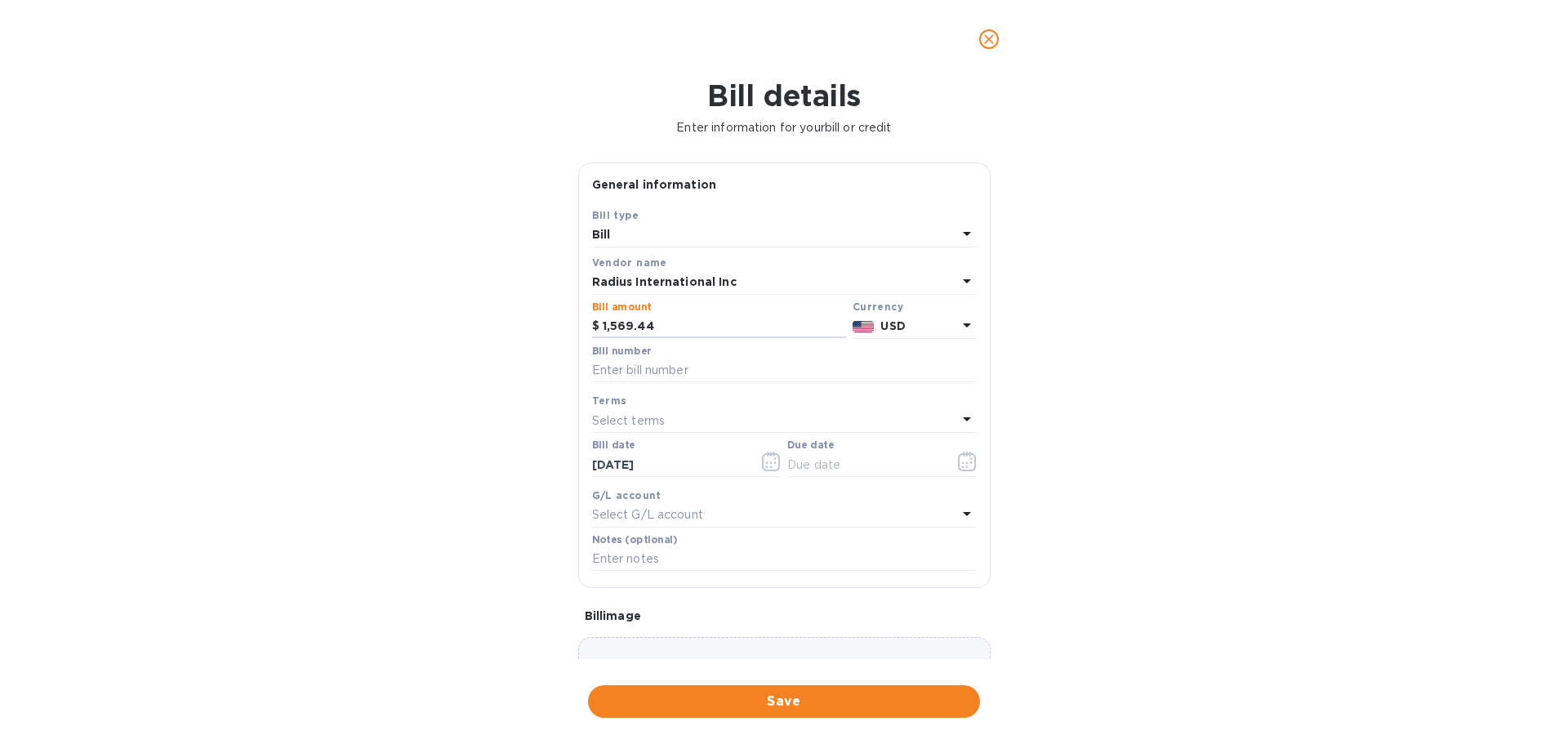
type input "1,569.44"
paste input "SAE00098261"
type input "SAE00098261"
click at [606, 423] on p "Select terms" at bounding box center [629, 421] width 73 height 17
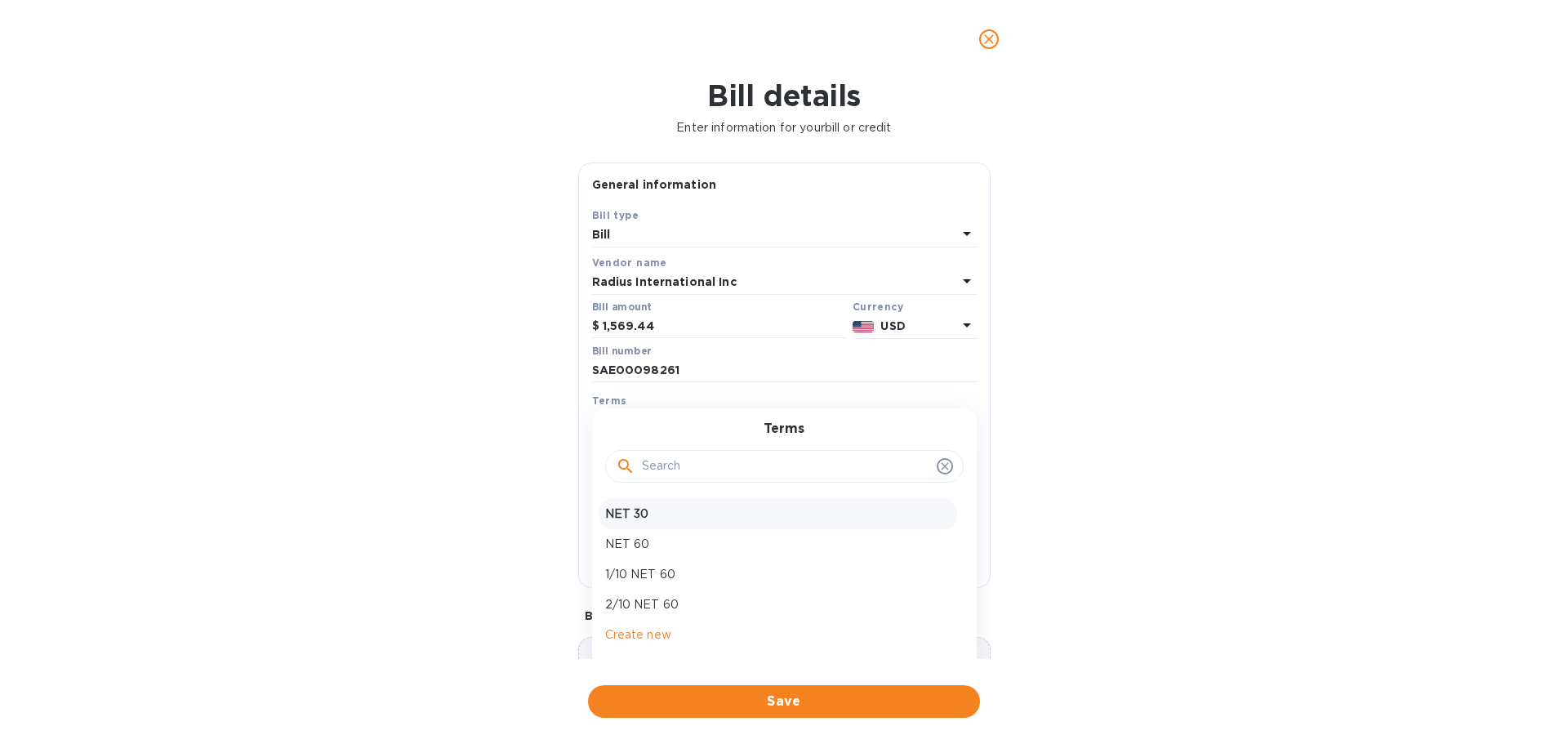
click at [645, 521] on p "NET 30" at bounding box center [777, 514] width 345 height 17
type input "11/02/2025"
click at [650, 467] on input "10/03/2025" at bounding box center [670, 465] width 155 height 25
click at [766, 457] on icon "button" at bounding box center [772, 461] width 19 height 20
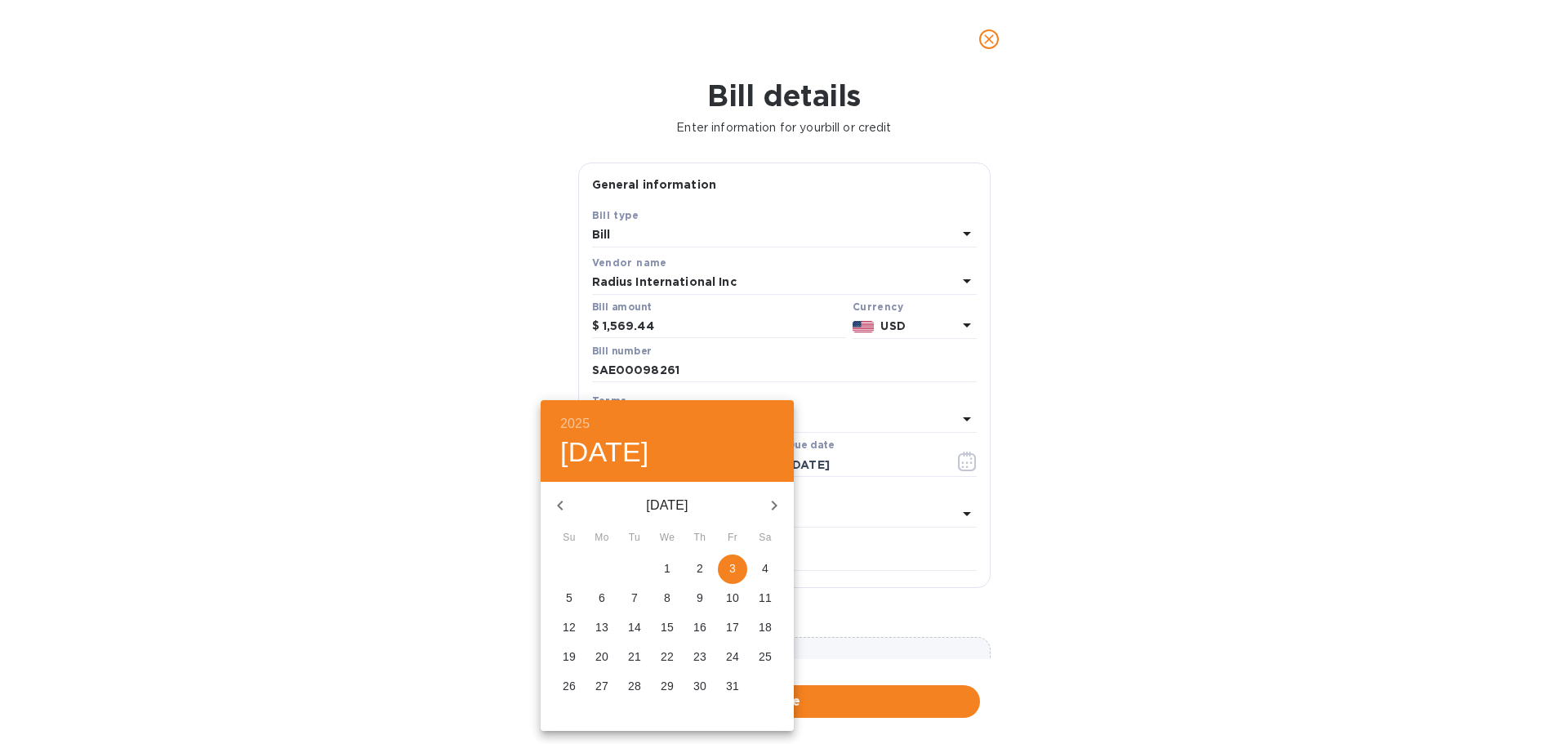
click at [553, 503] on icon "button" at bounding box center [560, 506] width 20 height 20
click at [606, 630] on p "15" at bounding box center [602, 627] width 13 height 16
type input "09/15/2025"
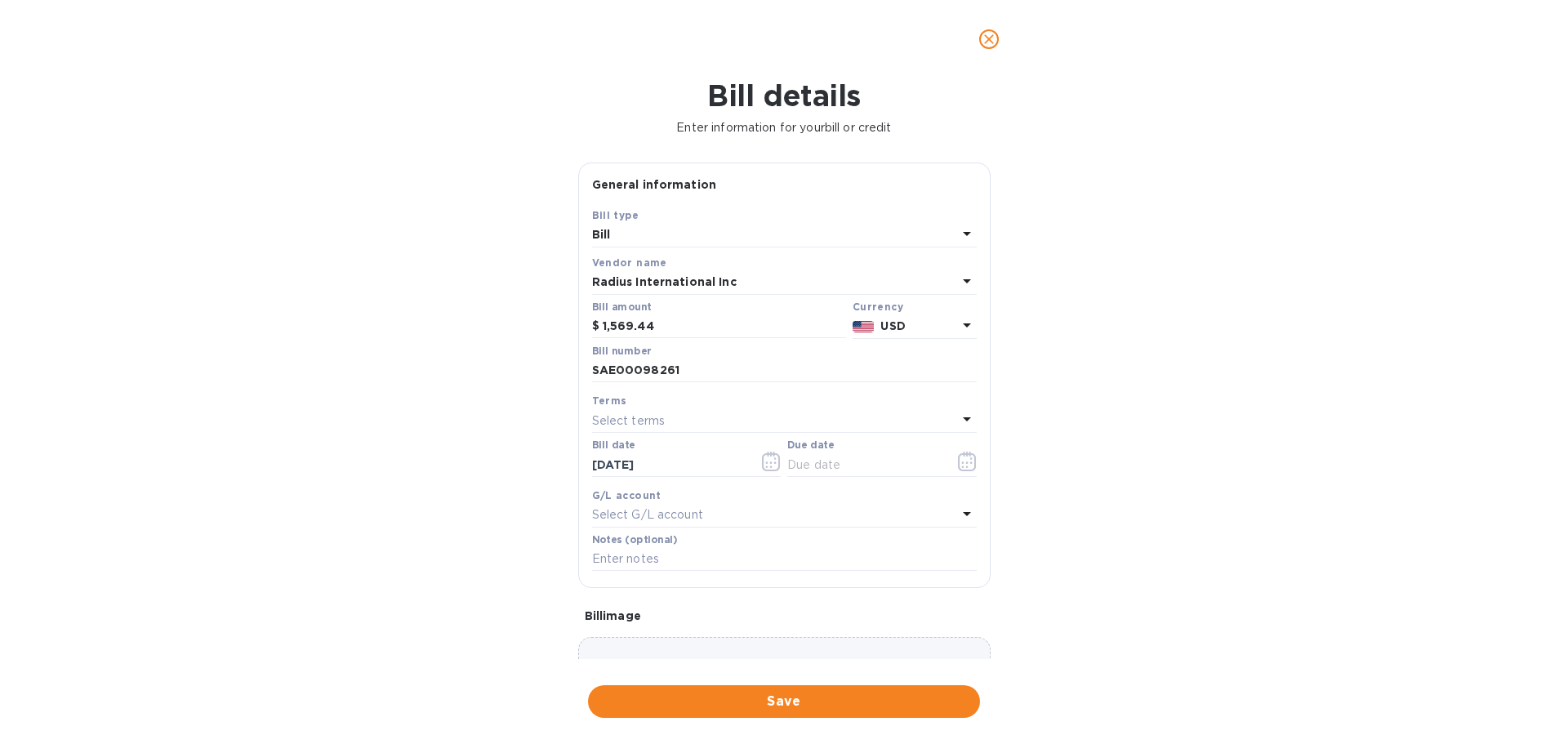
click at [479, 555] on div "Bill details Enter information for your bill or credit General information Save…" at bounding box center [784, 411] width 1568 height 666
click at [827, 462] on input "text" at bounding box center [864, 465] width 155 height 25
drag, startPoint x: 956, startPoint y: 475, endPoint x: 960, endPoint y: 466, distance: 9.8
click at [960, 466] on button "button" at bounding box center [967, 461] width 38 height 39
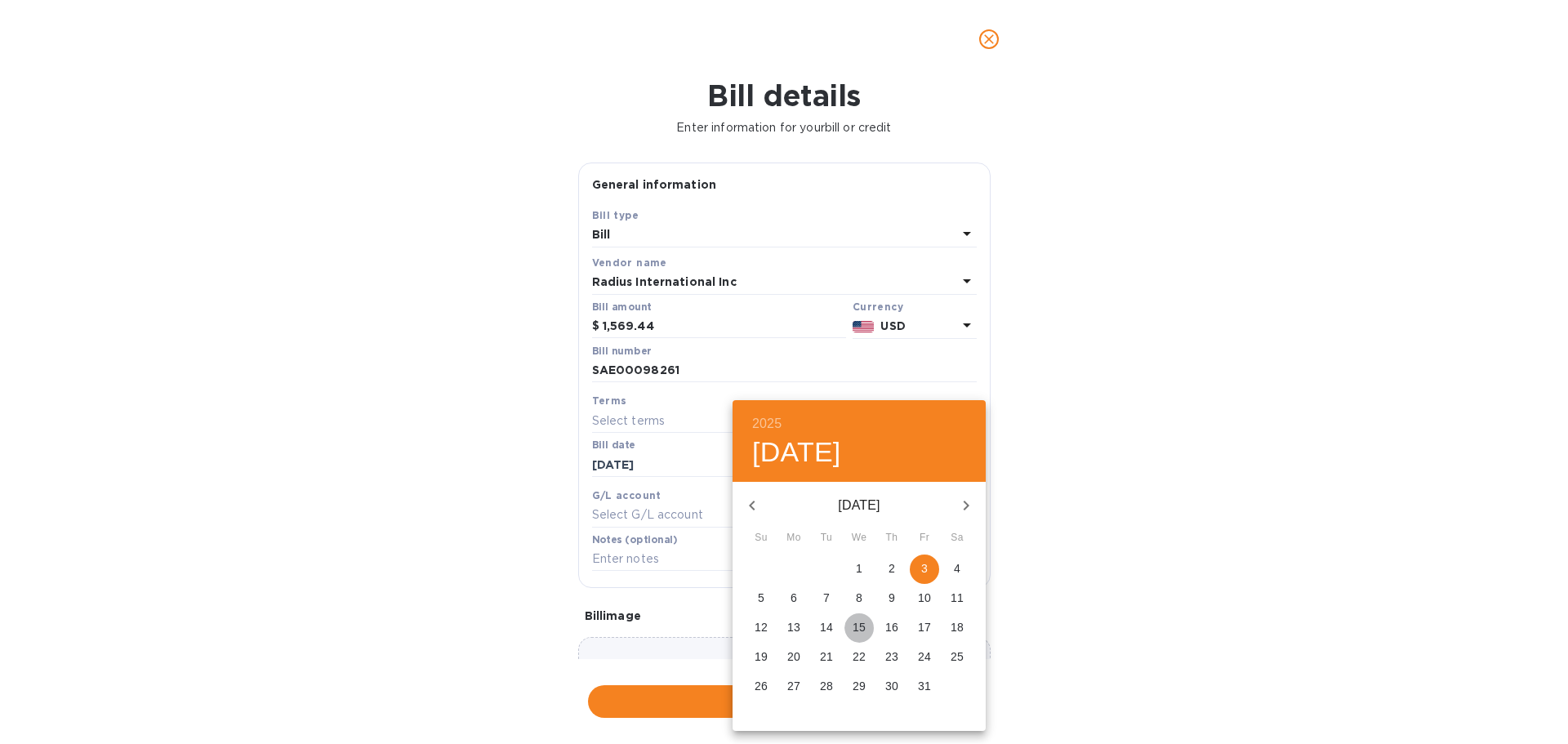
click at [857, 631] on p "15" at bounding box center [859, 627] width 13 height 16
type input "10/15/2025"
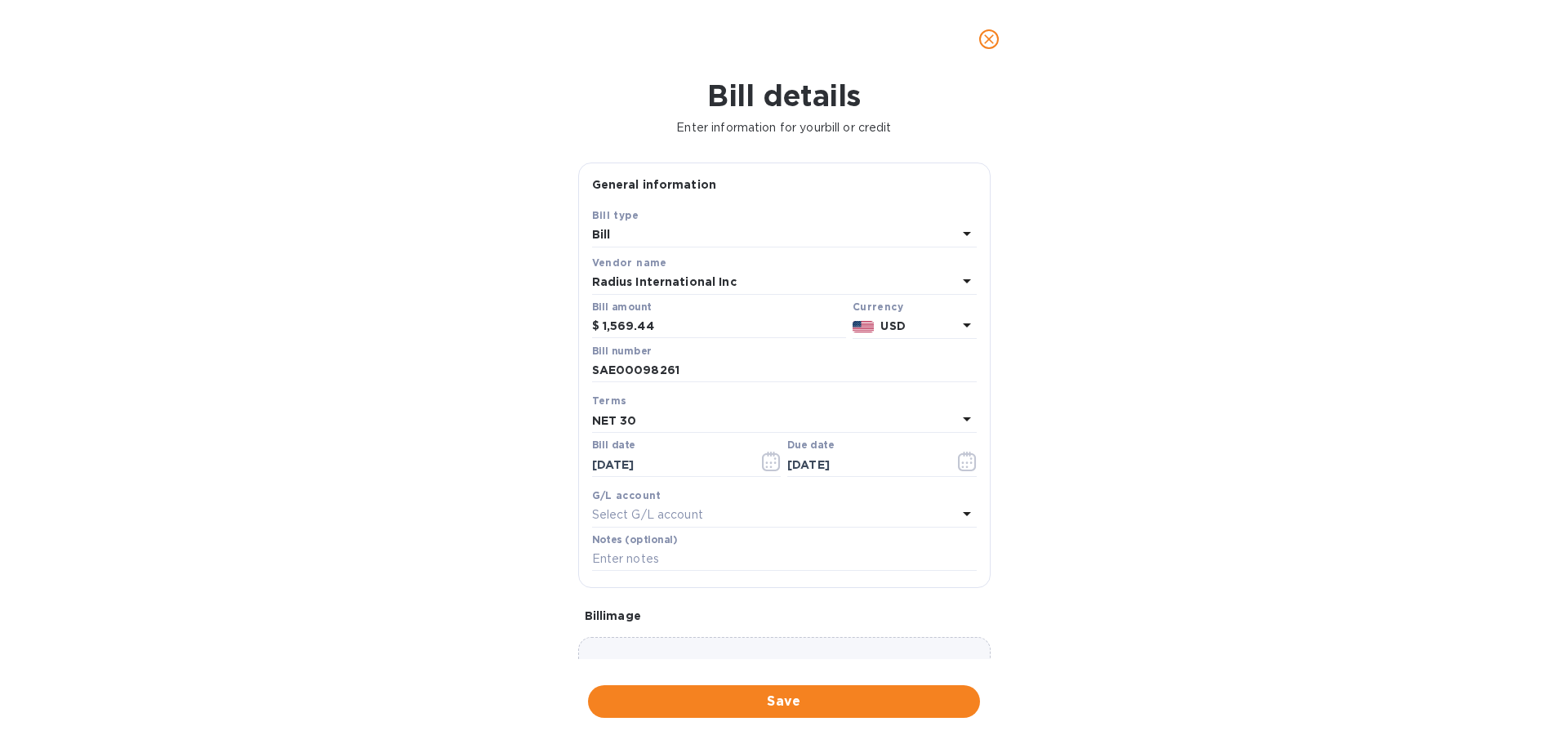
click at [511, 565] on div "Bill details Enter information for your bill or credit General information Save…" at bounding box center [784, 411] width 1568 height 666
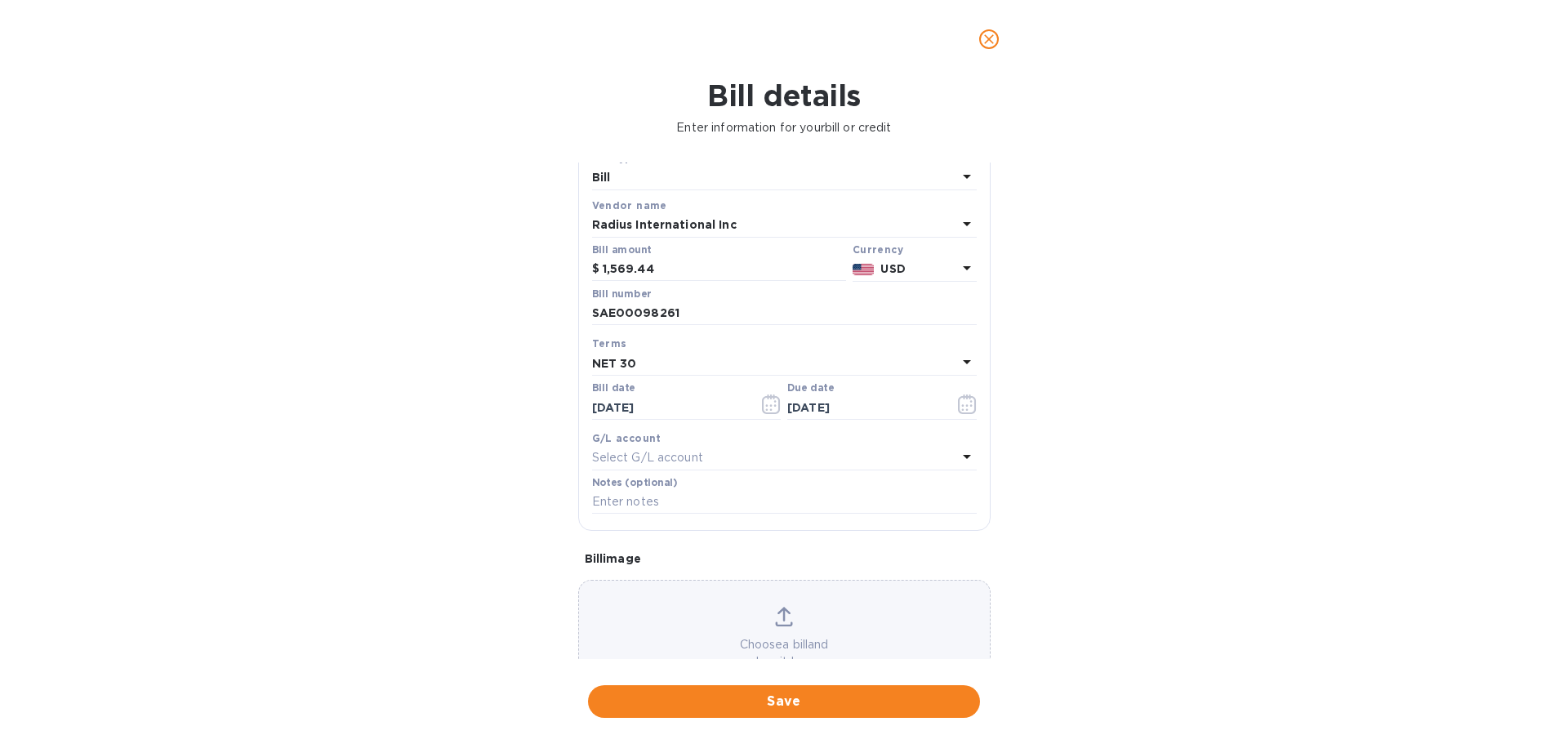
scroll to position [115, 0]
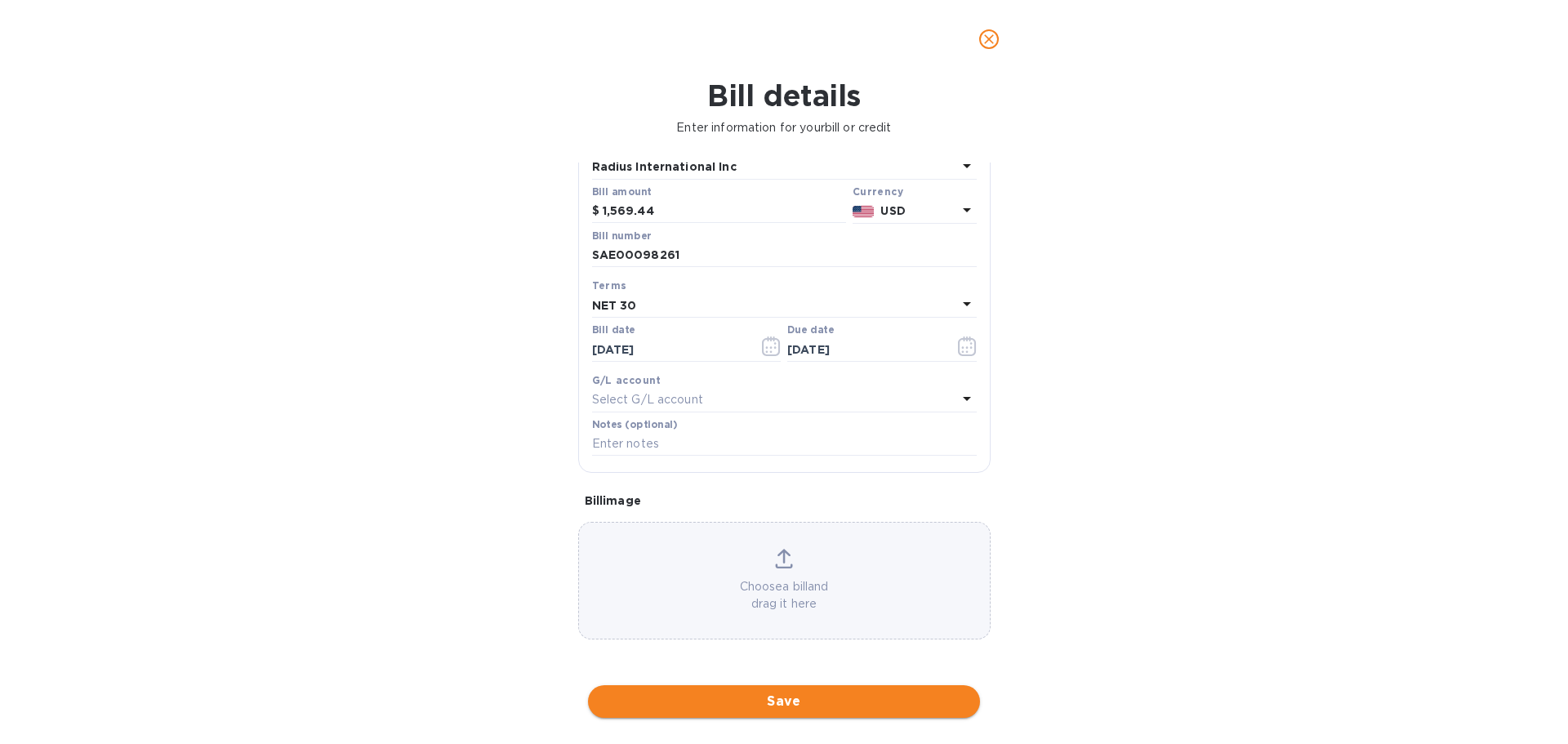
click at [739, 698] on span "Save" at bounding box center [784, 701] width 366 height 20
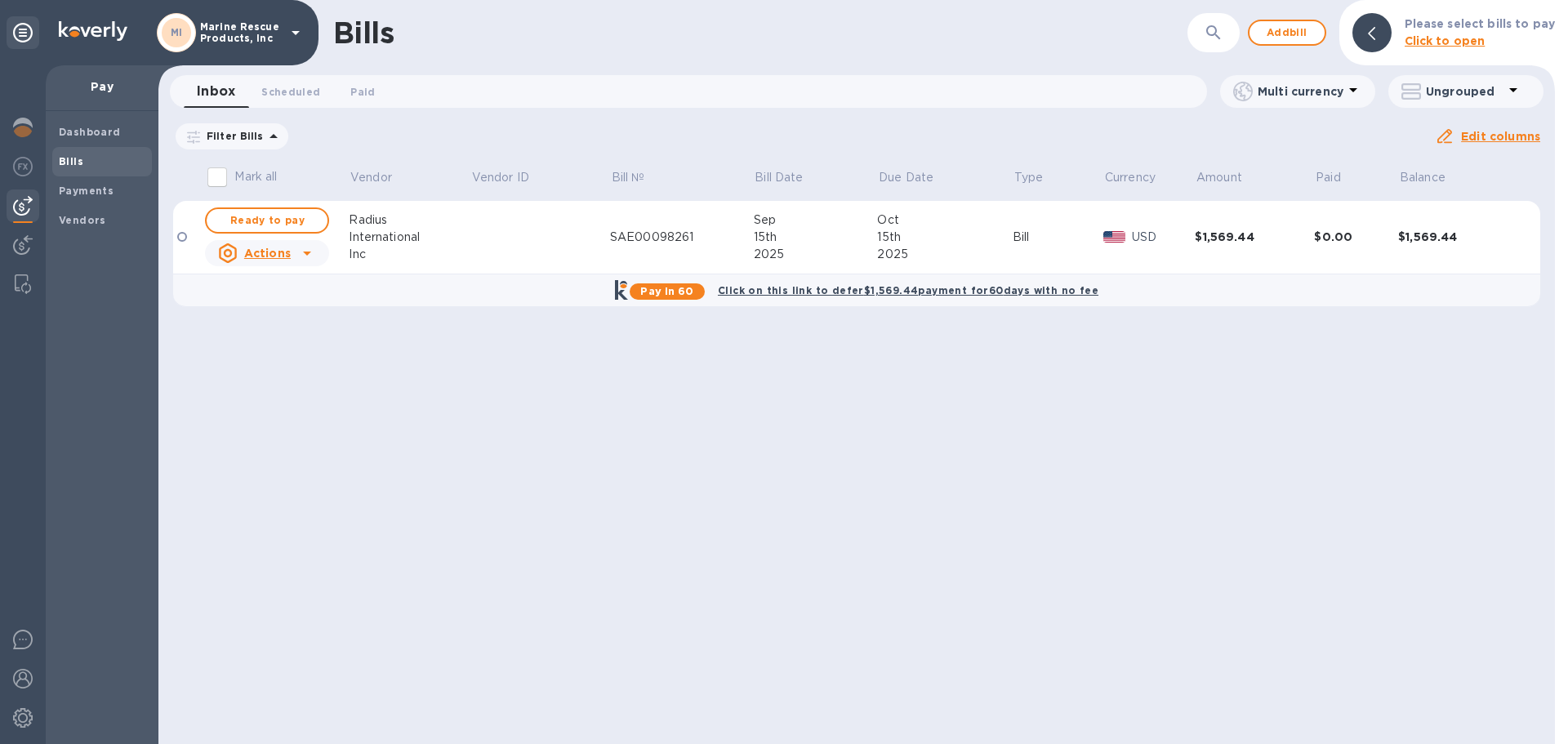
click at [300, 256] on icon at bounding box center [307, 253] width 20 height 20
click at [418, 373] on div "Bills ​ Add bill Please select bills to pay Click to open Inbox 0 Scheduled 0 P…" at bounding box center [856, 372] width 1396 height 744
click at [559, 497] on div "Bills ​ Add bill Please select bills to pay Click to open Inbox 0 Scheduled 0 P…" at bounding box center [856, 372] width 1396 height 744
